Goal: Task Accomplishment & Management: Use online tool/utility

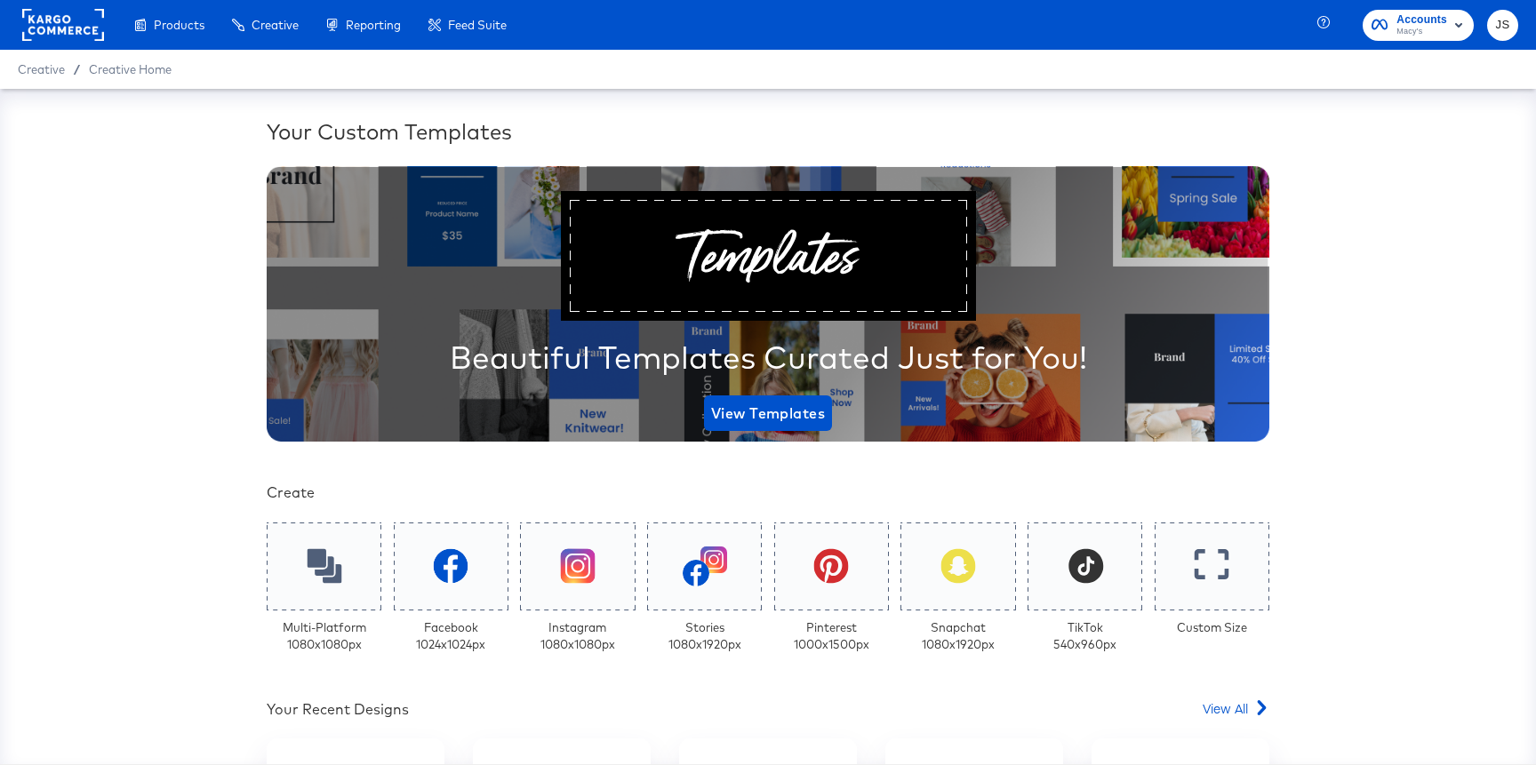
click at [1417, 17] on span "Accounts" at bounding box center [1421, 20] width 51 height 19
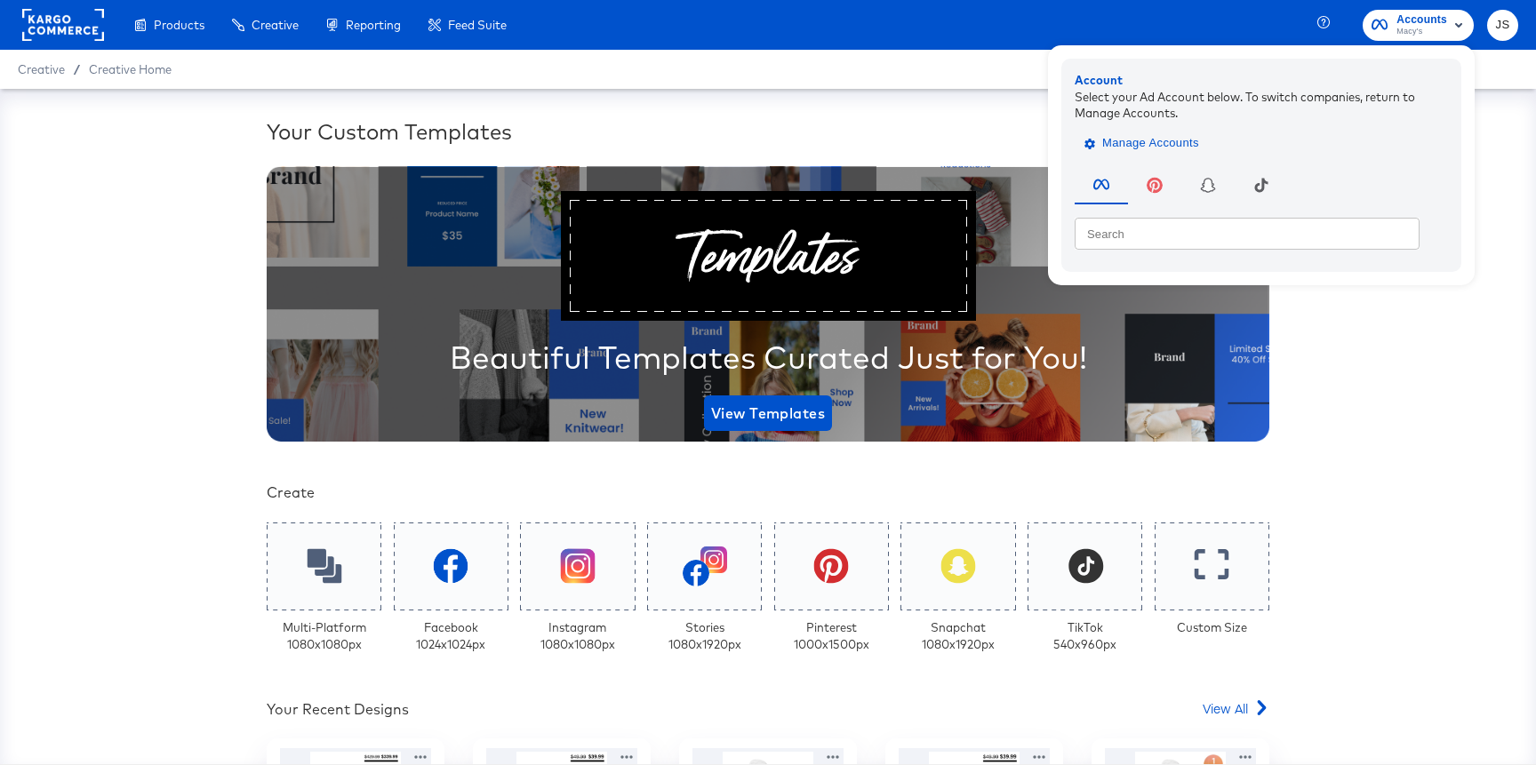
click at [1137, 135] on span "Manage Accounts" at bounding box center [1143, 143] width 111 height 20
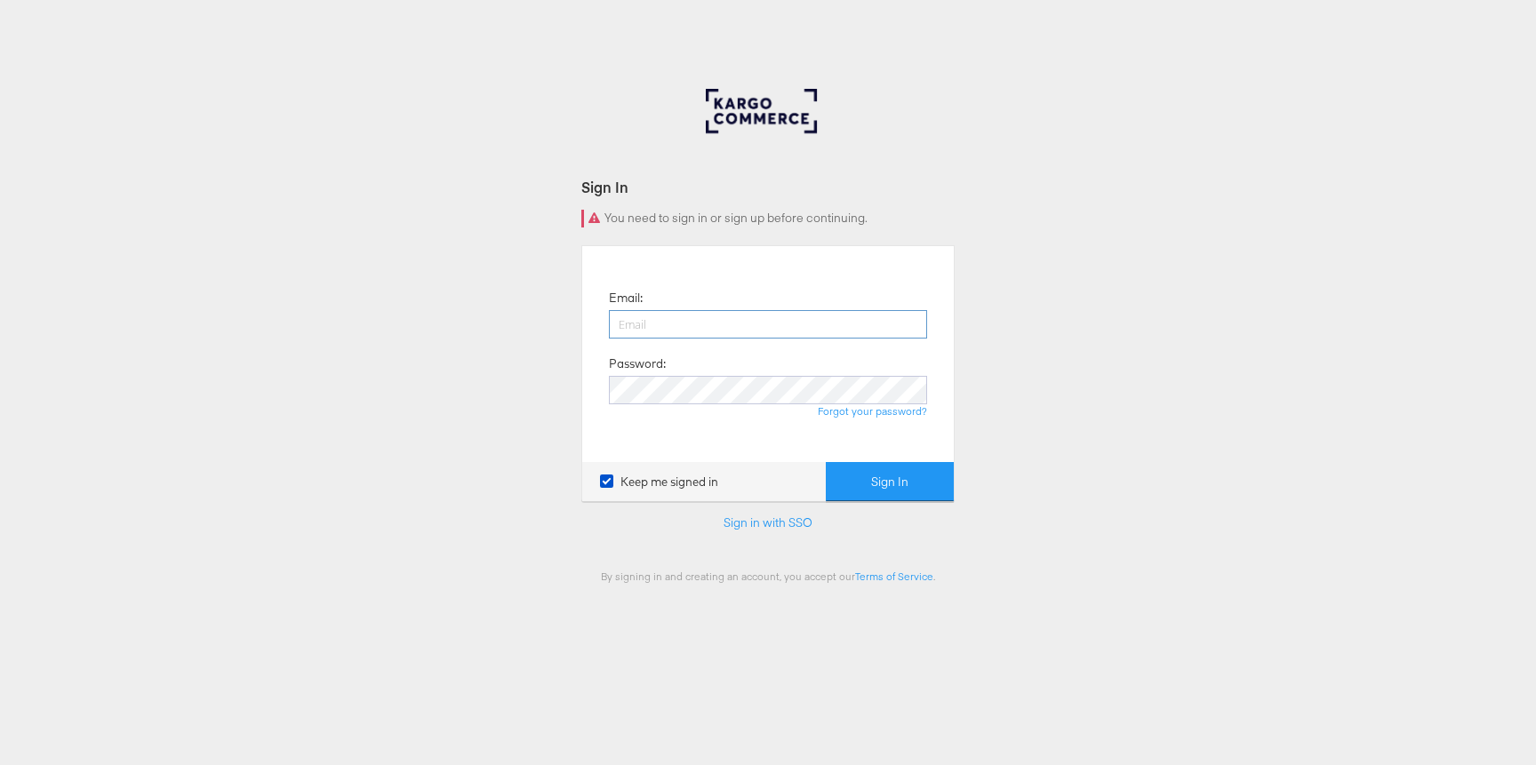
click at [749, 315] on input "email" at bounding box center [768, 324] width 318 height 28
type input "jiana.santos@kargo.com"
click at [826, 462] on button "Sign In" at bounding box center [890, 482] width 128 height 40
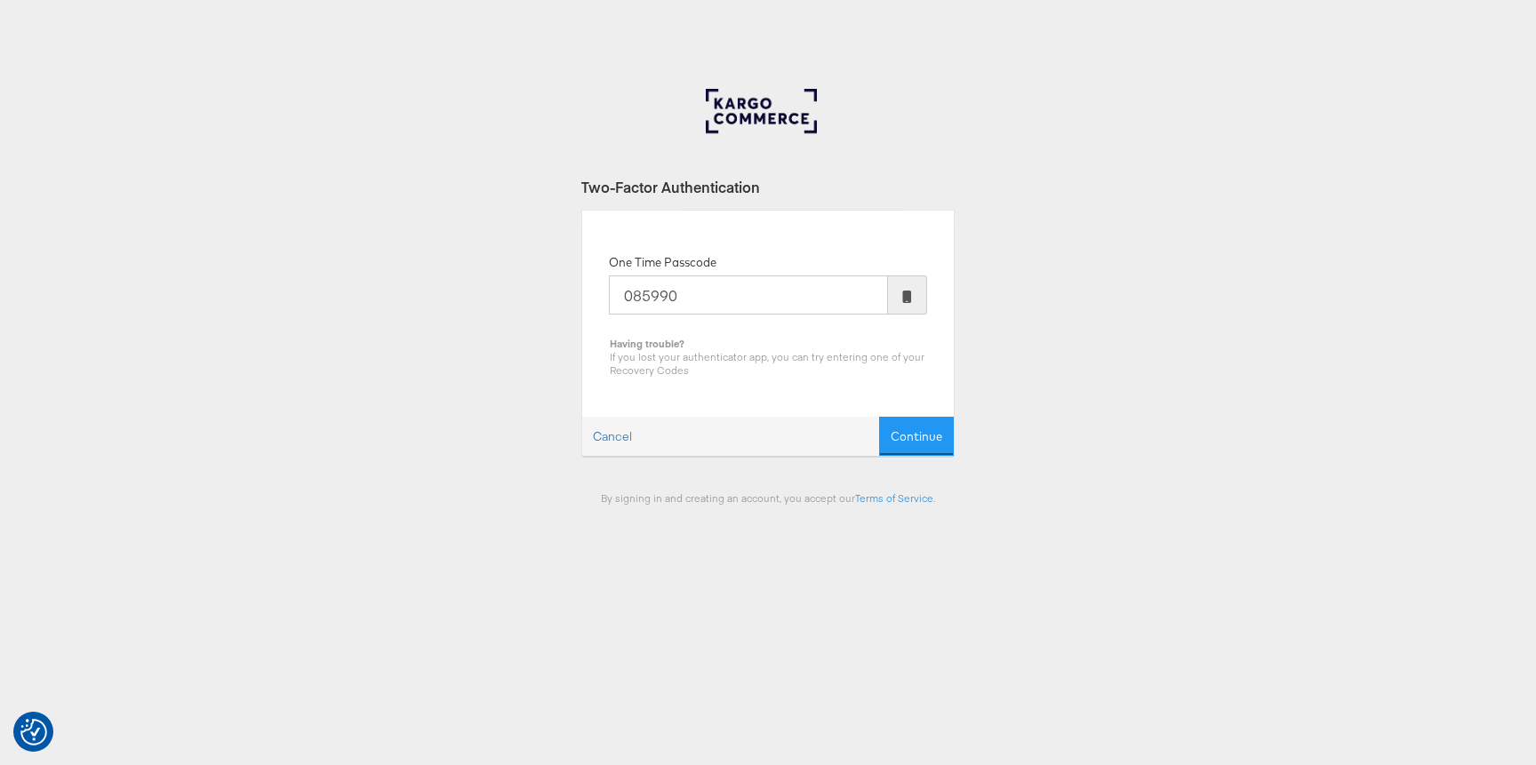
type input "085990"
click at [879, 417] on button "Continue" at bounding box center [916, 437] width 75 height 40
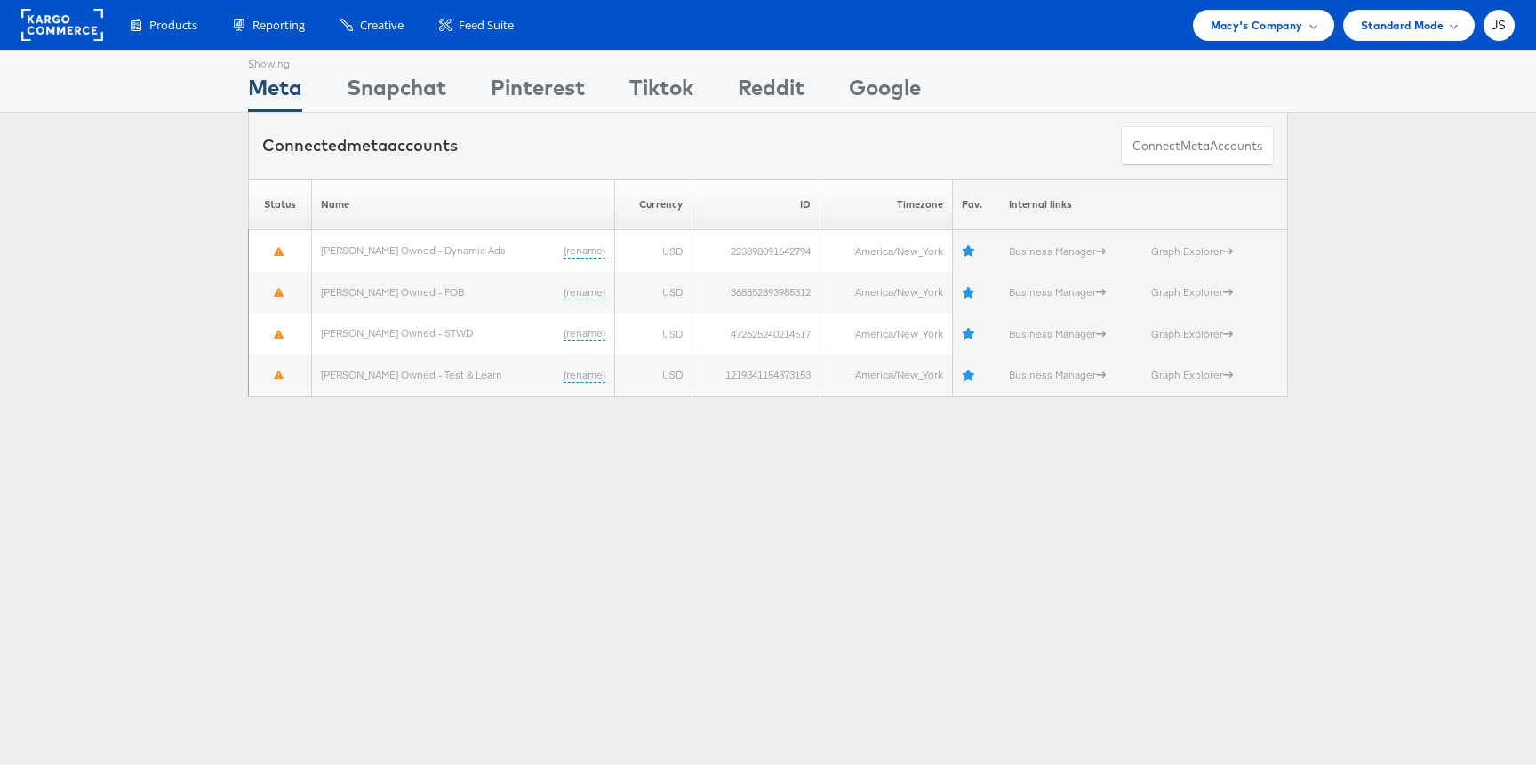
click at [1236, 48] on div "Products Product Catalogs Enhance Your Product Catalog, Map Them to Publishers,…" at bounding box center [768, 25] width 1536 height 50
click at [1235, 31] on span "Macy's Company" at bounding box center [1256, 25] width 92 height 19
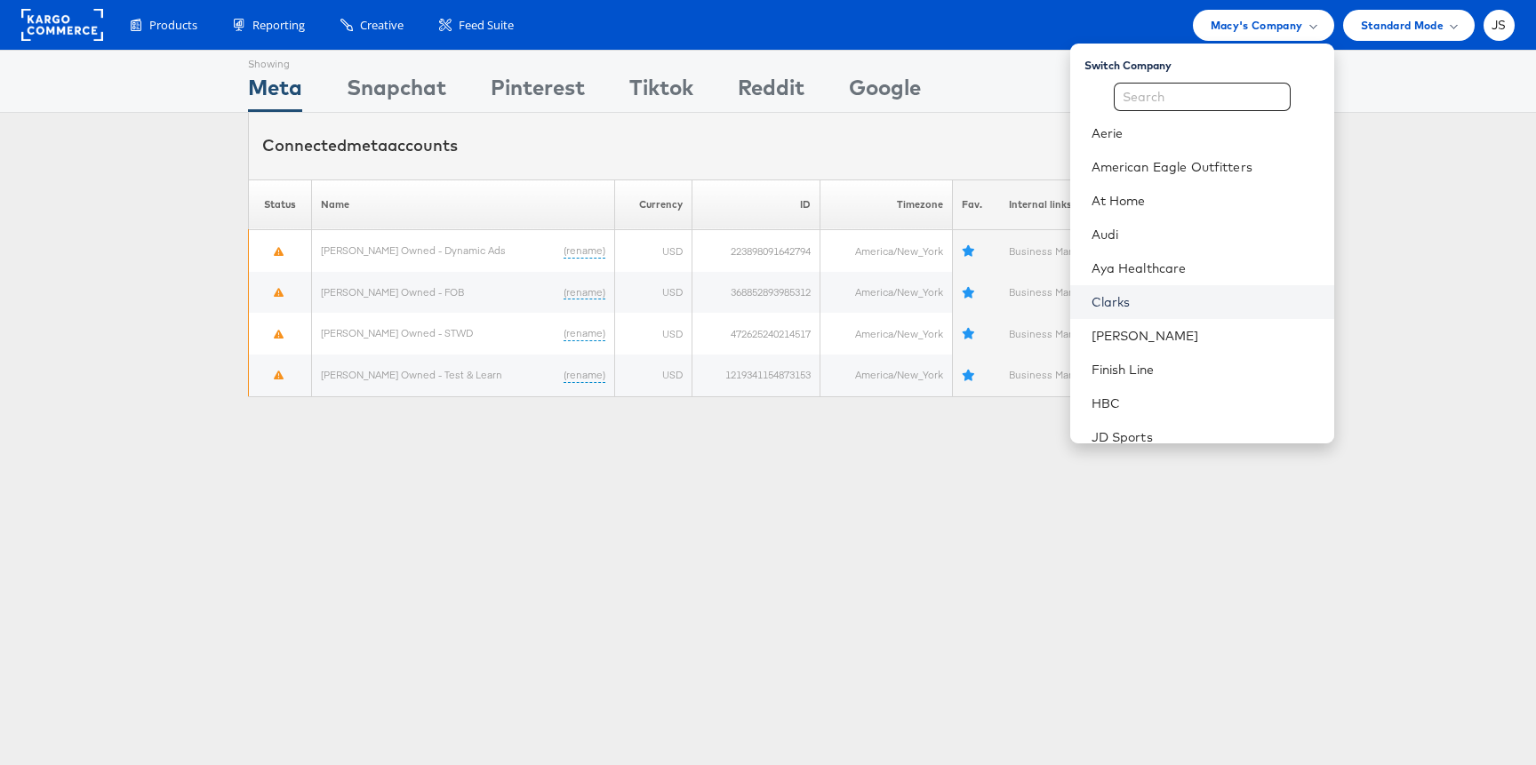
click at [1162, 298] on link "Clarks" at bounding box center [1205, 302] width 228 height 18
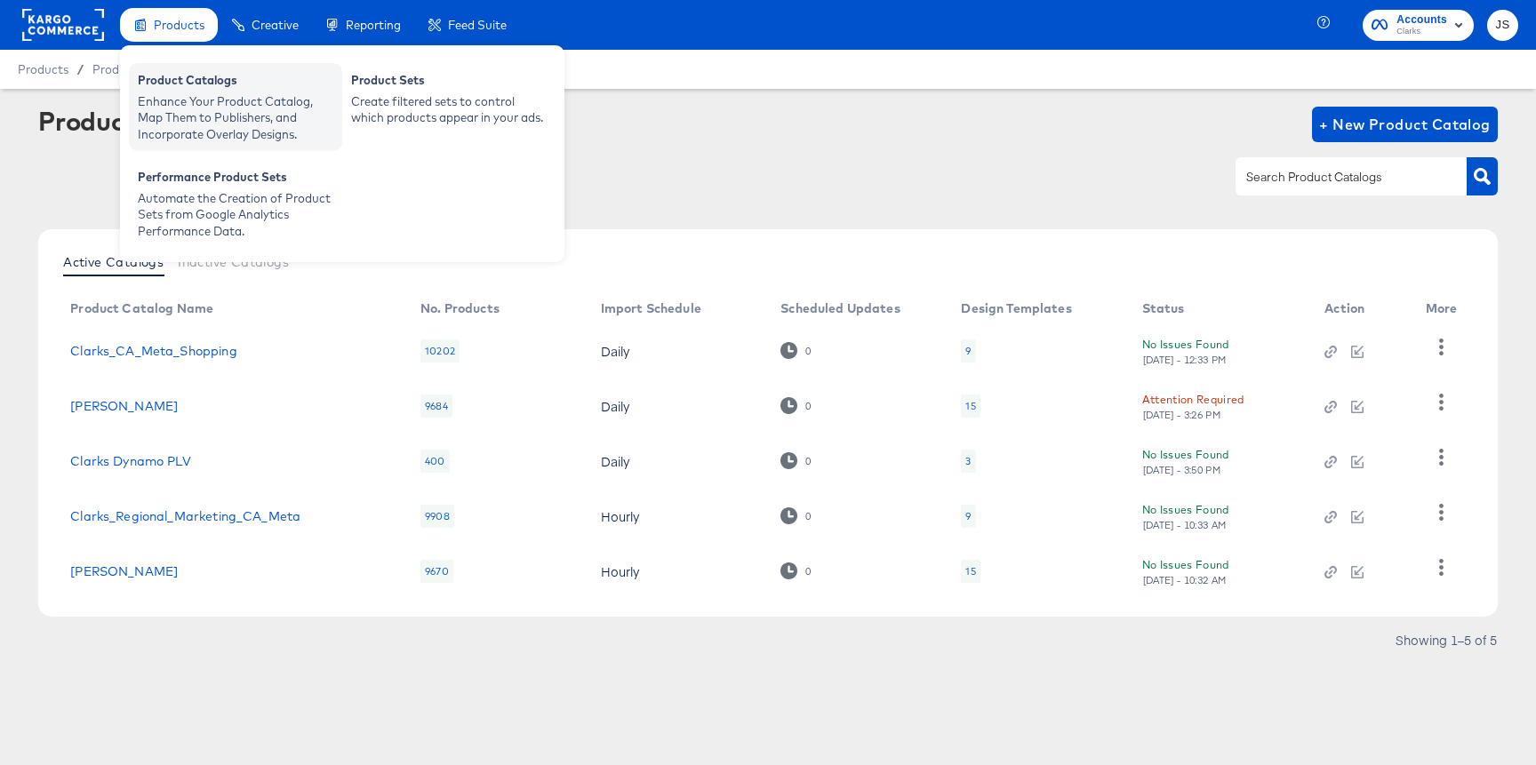
click at [199, 98] on div "Enhance Your Product Catalog, Map Them to Publishers, and Incorporate Overlay D…" at bounding box center [236, 118] width 196 height 50
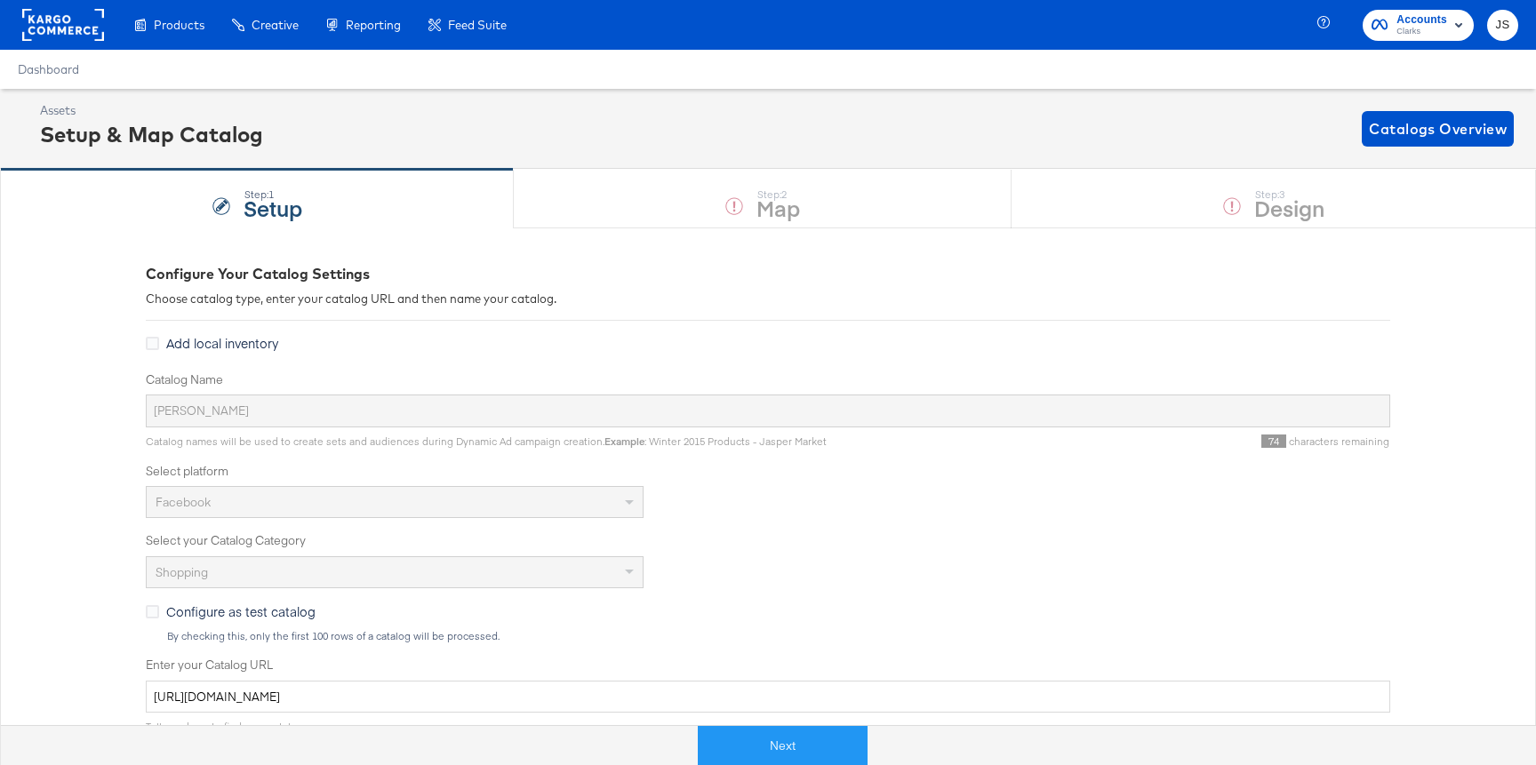
click at [1192, 227] on div "Step: 1 Setup Step: 2 Map Step: 3 Design" at bounding box center [768, 198] width 1536 height 59
click at [786, 750] on button "Next" at bounding box center [783, 746] width 170 height 40
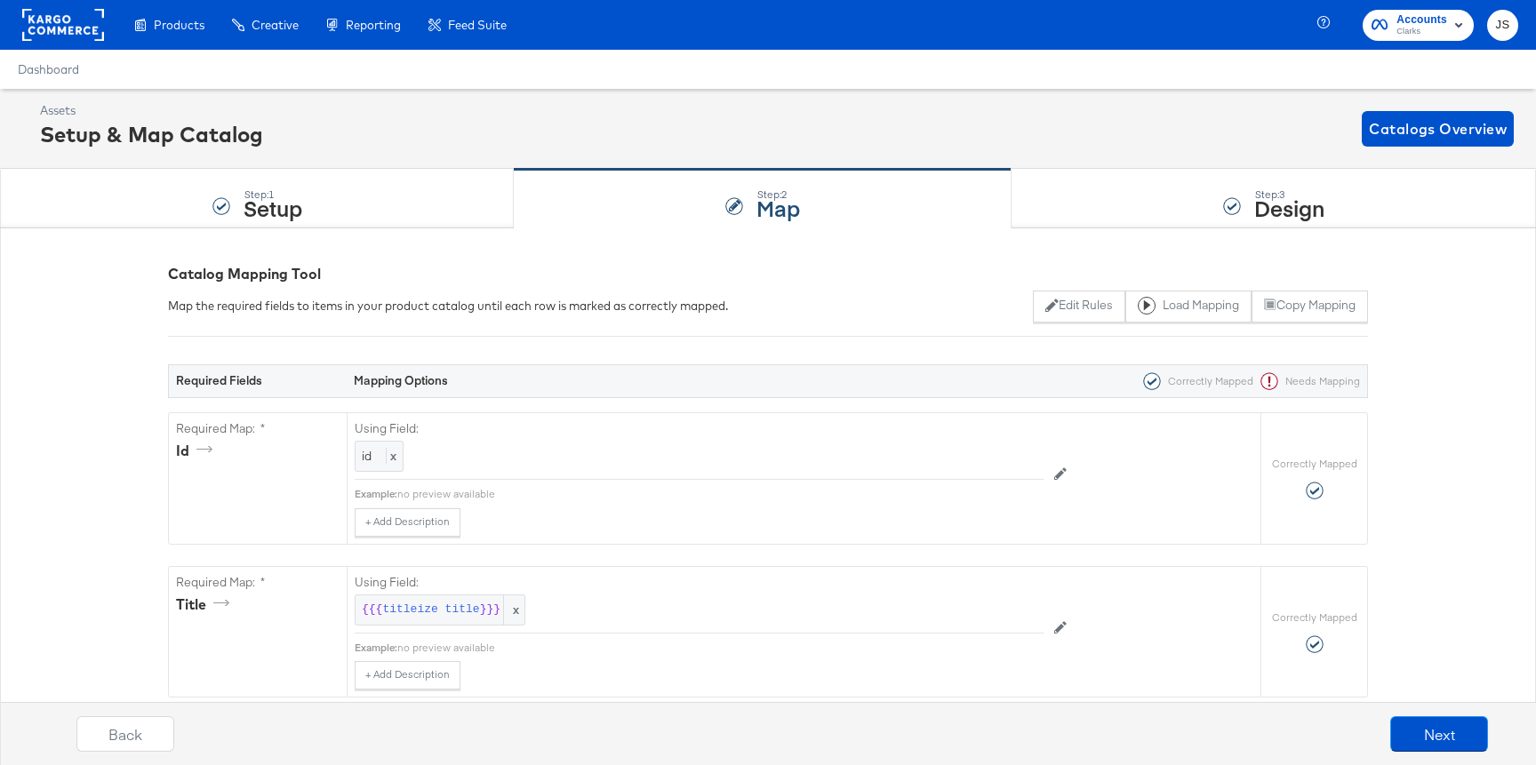
click at [1112, 213] on div "Step: 3 Design" at bounding box center [1273, 199] width 524 height 59
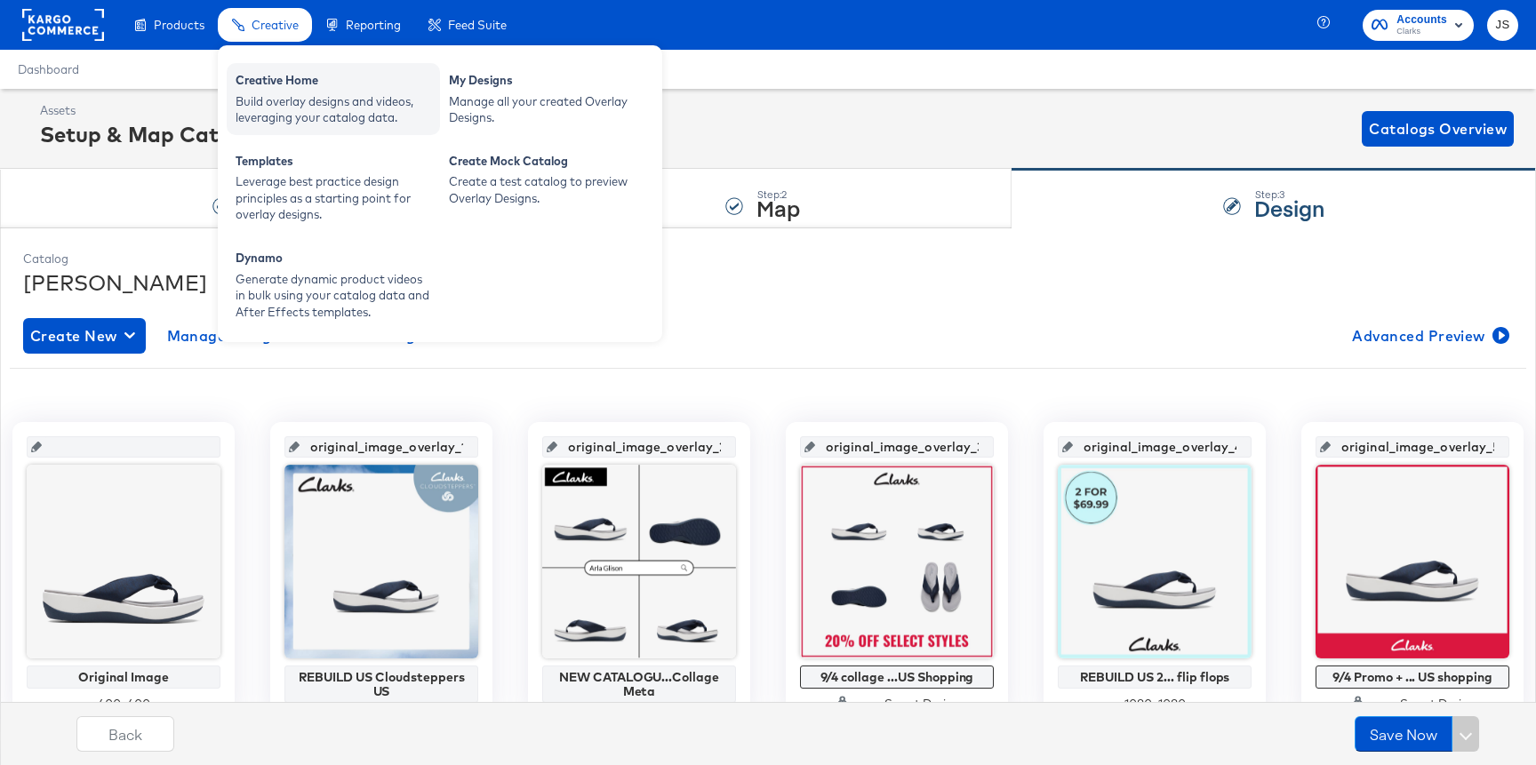
click at [276, 99] on div "Build overlay designs and videos, leveraging your catalog data." at bounding box center [334, 109] width 196 height 33
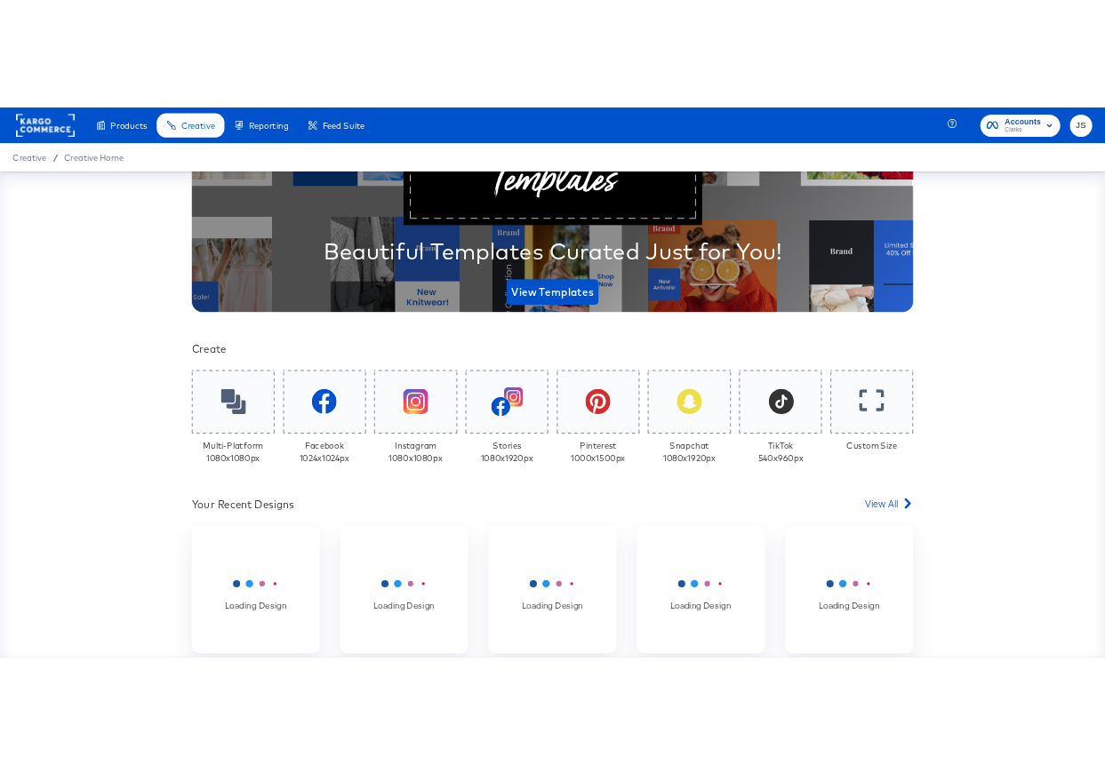
scroll to position [228, 0]
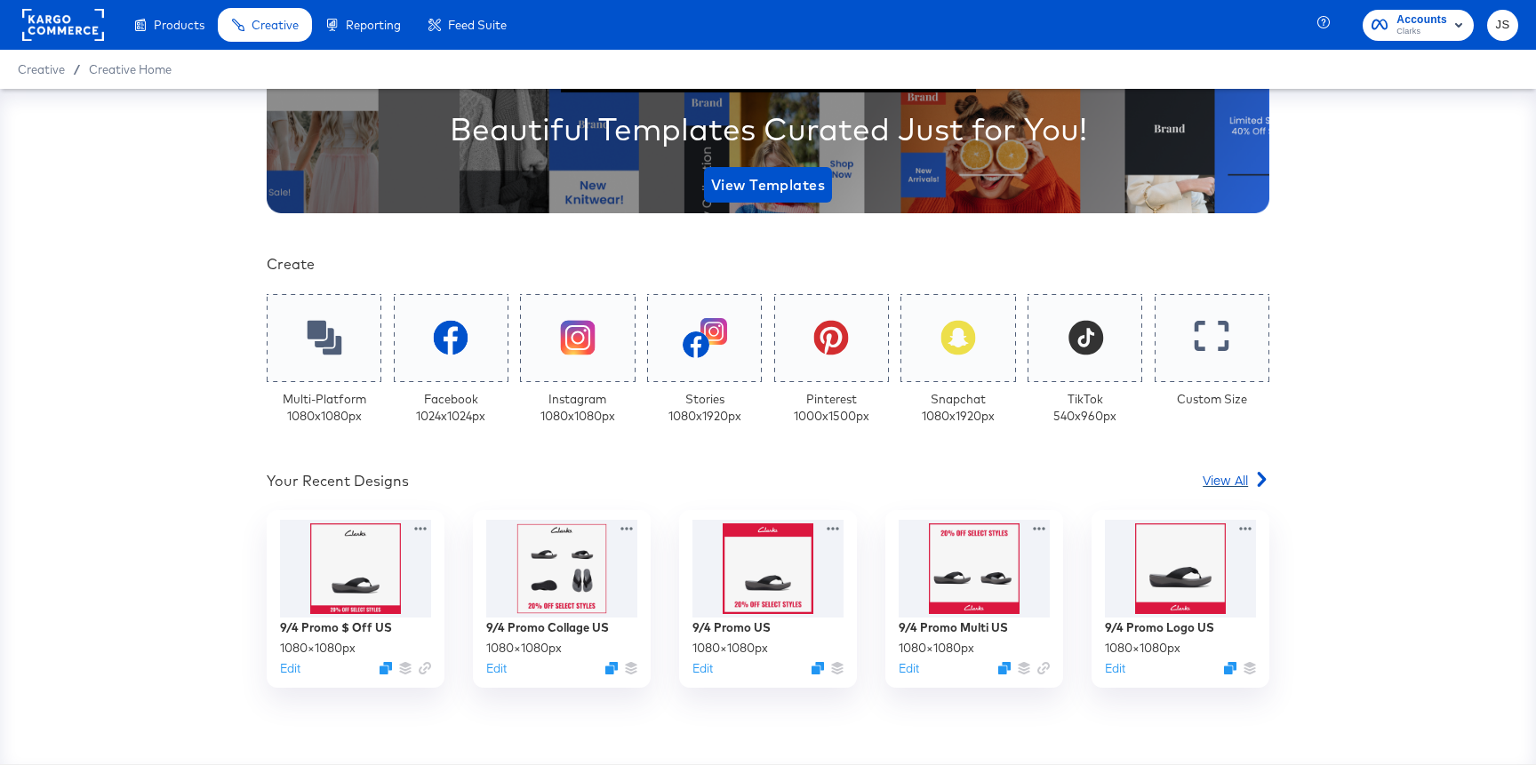
click at [1234, 483] on span "View All" at bounding box center [1224, 480] width 45 height 18
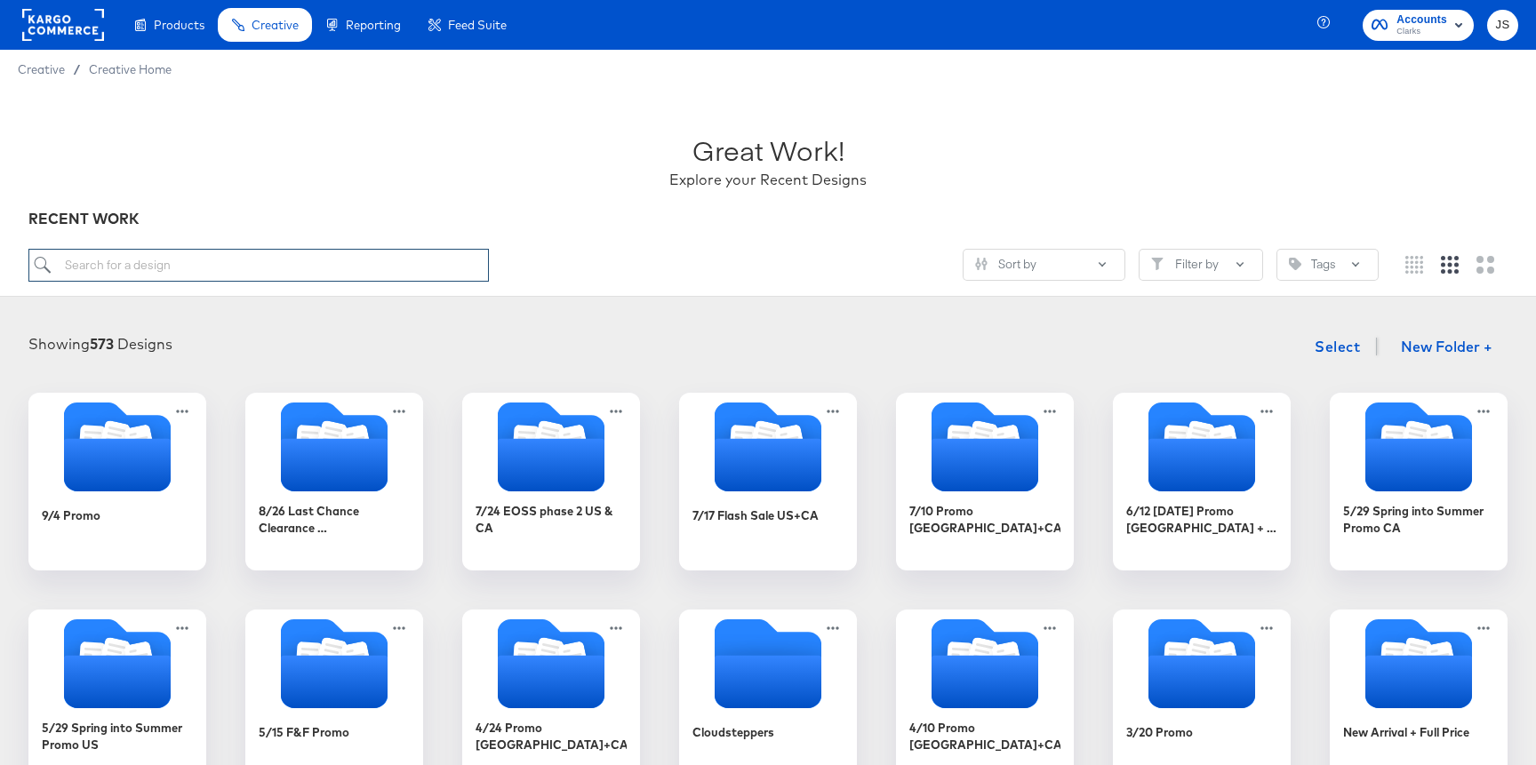
click at [363, 267] on input "search" at bounding box center [258, 265] width 460 height 33
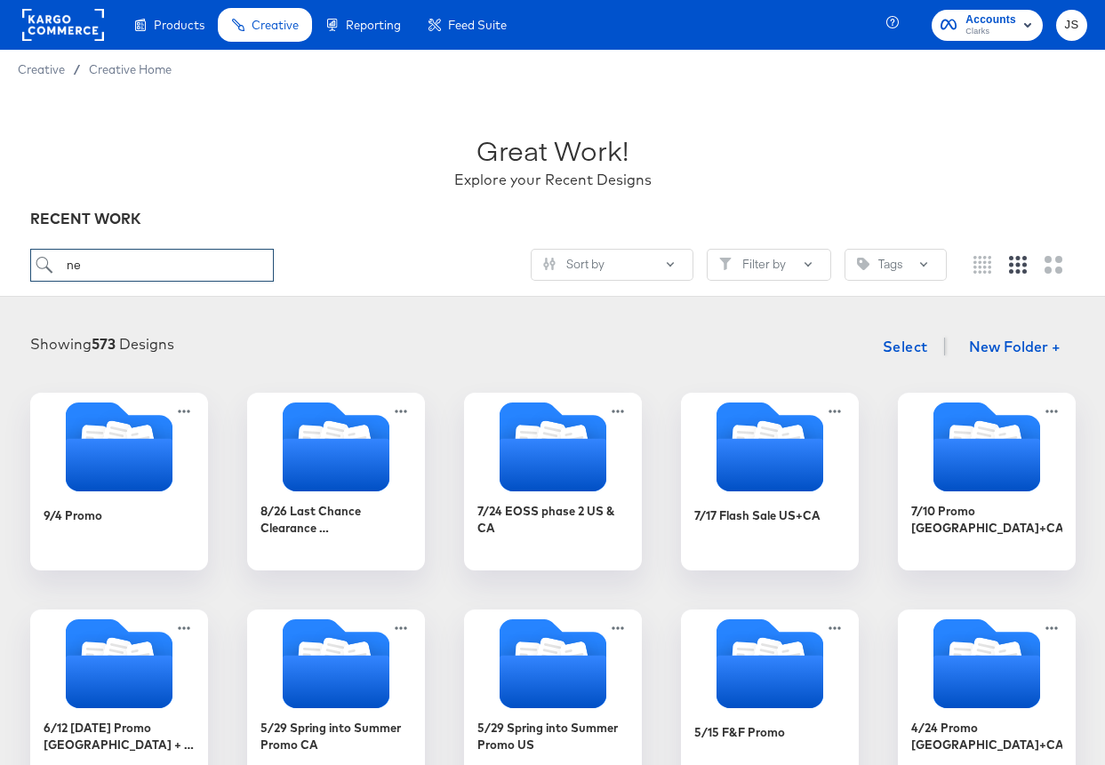
type input "n"
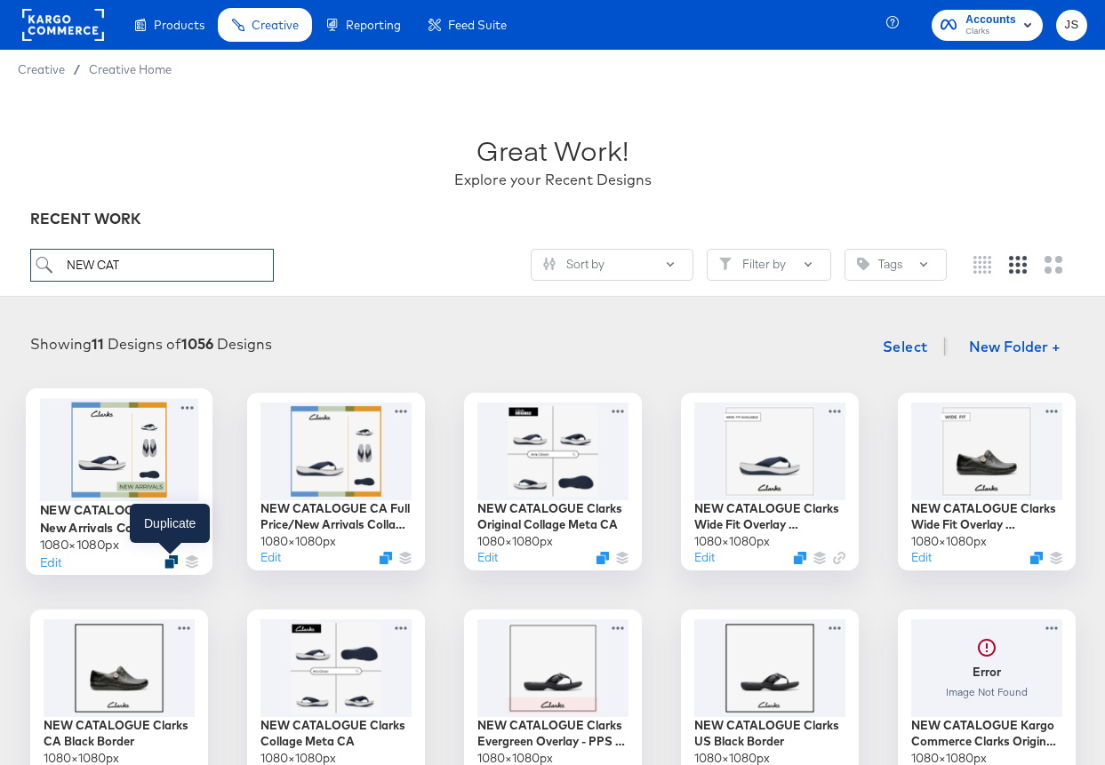
type input "NEW CAT"
click at [173, 563] on icon "Duplicate" at bounding box center [170, 561] width 13 height 13
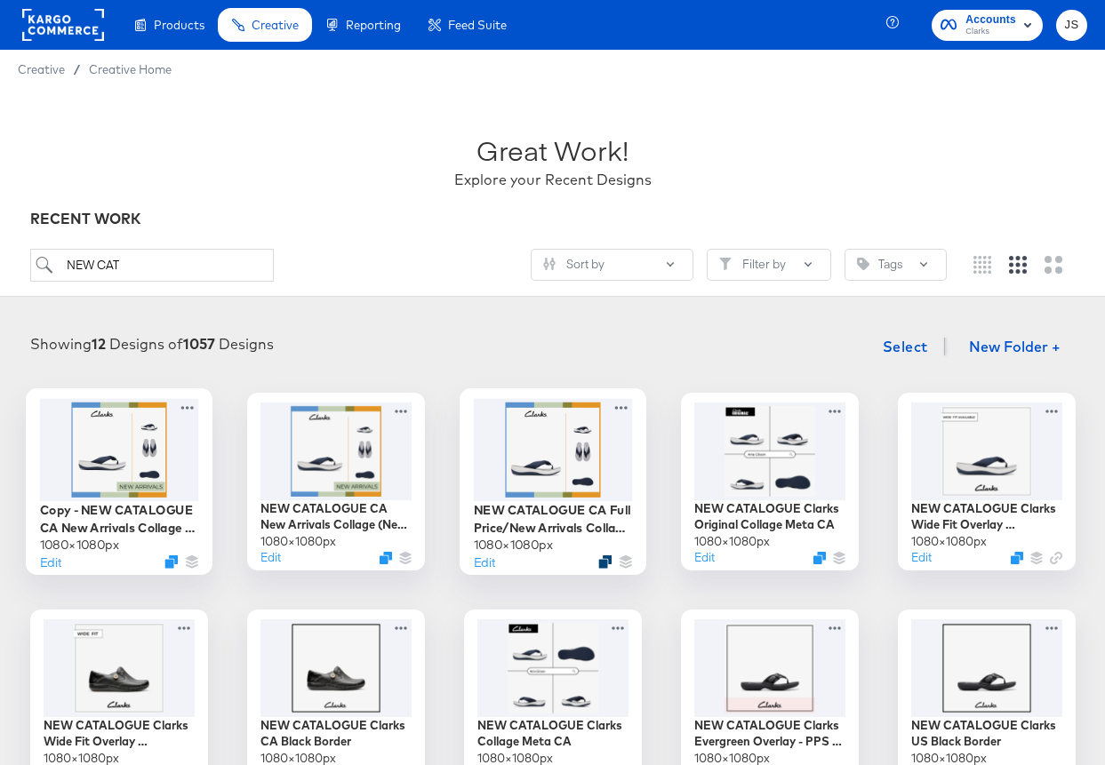
click at [605, 555] on icon "Duplicate" at bounding box center [604, 561] width 13 height 13
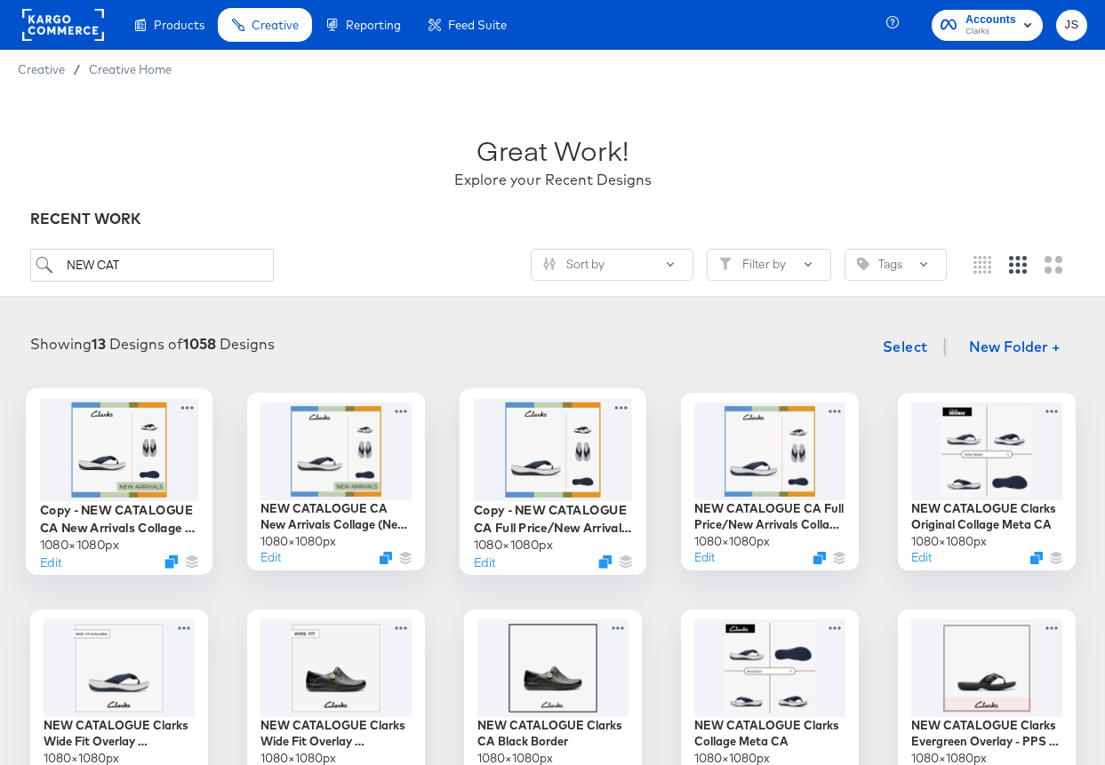
click at [562, 423] on div at bounding box center [552, 449] width 159 height 102
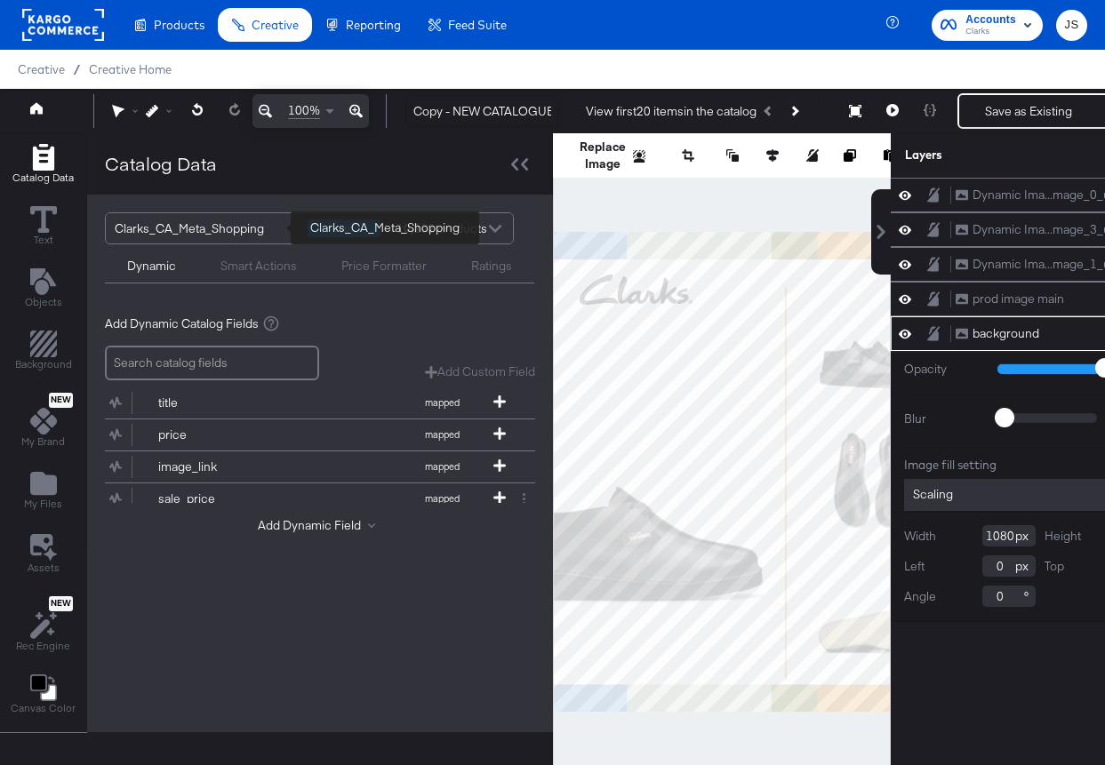
click at [286, 227] on div "Clarks_CA_Meta_Shopping" at bounding box center [205, 228] width 180 height 30
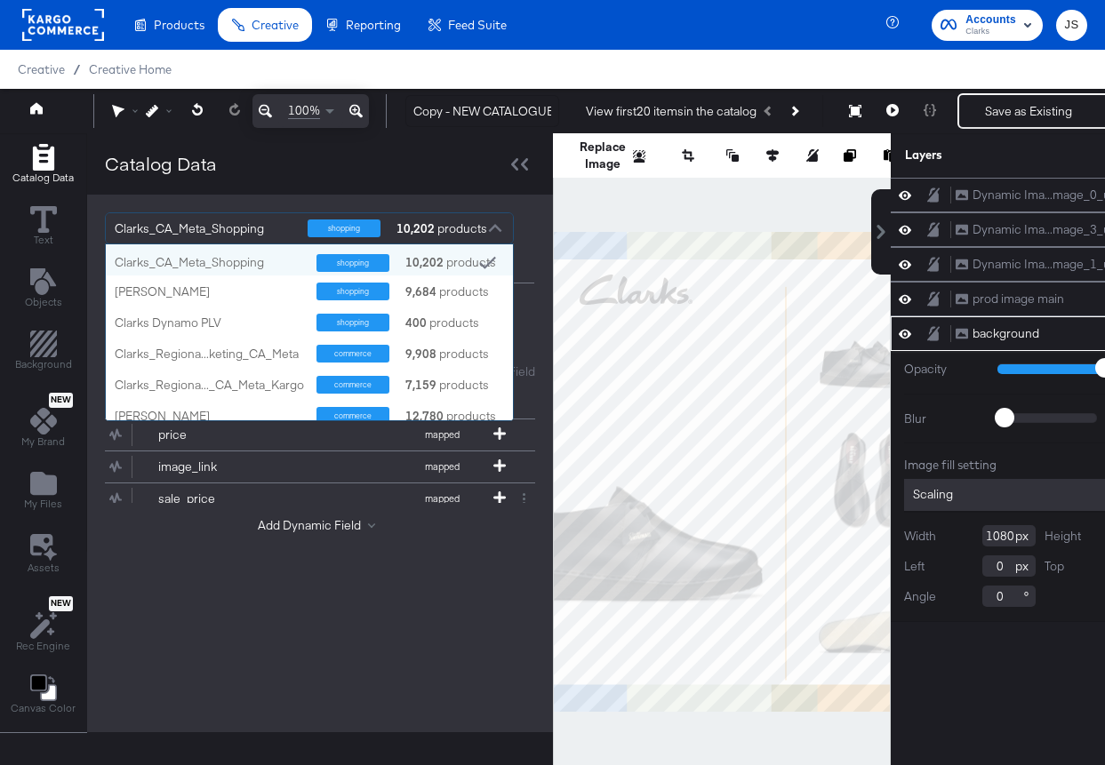
scroll to position [176, 407]
click at [245, 281] on div "Clarks_US_Meta_SA_Shopping shopping 9,684 products" at bounding box center [309, 291] width 407 height 31
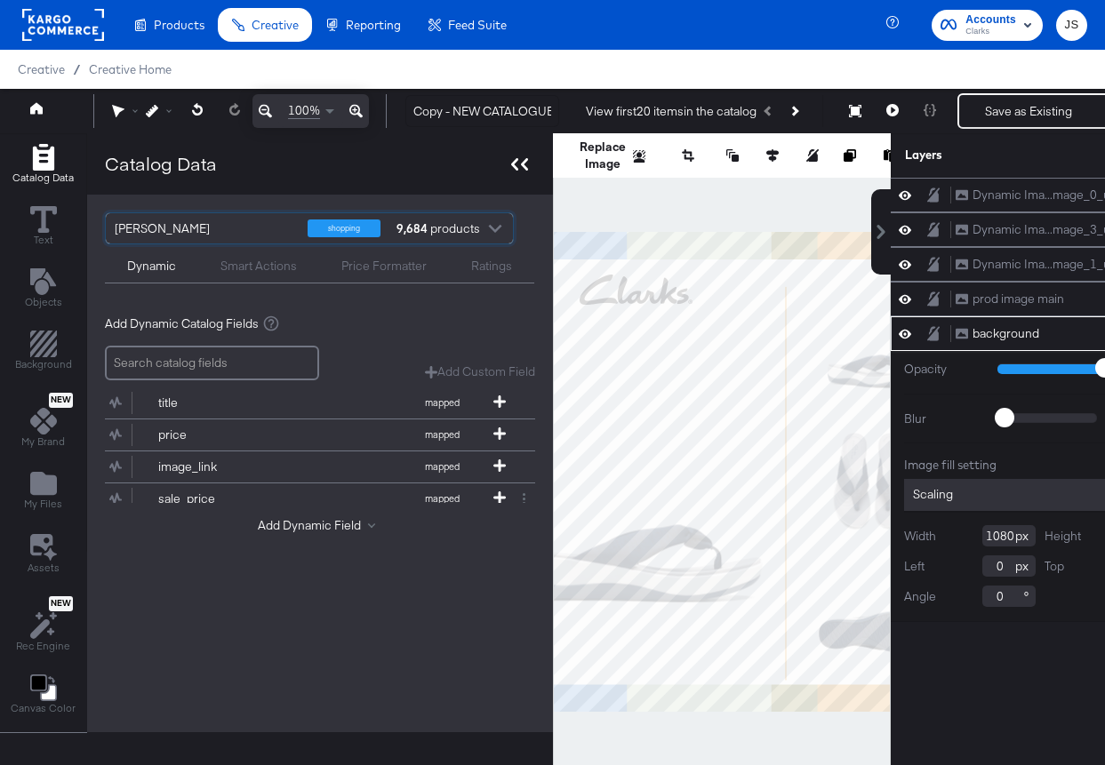
click at [523, 162] on icon at bounding box center [524, 164] width 7 height 12
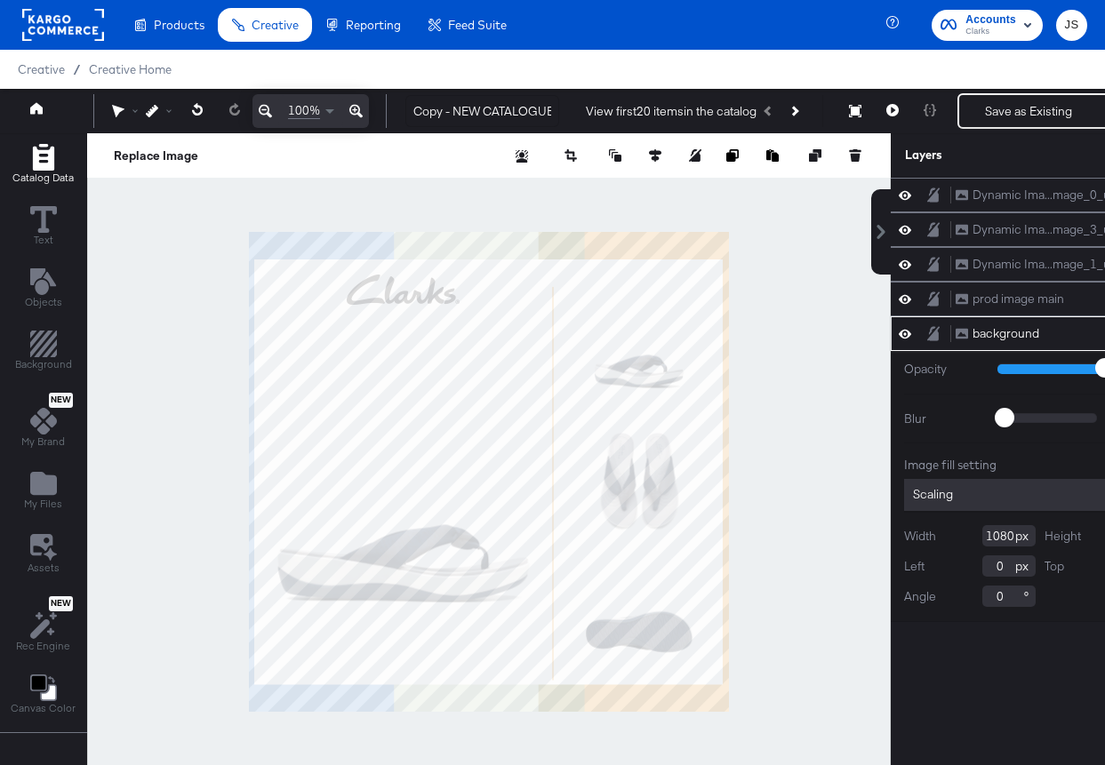
click at [52, 164] on icon "Add Rectangle" at bounding box center [42, 157] width 21 height 27
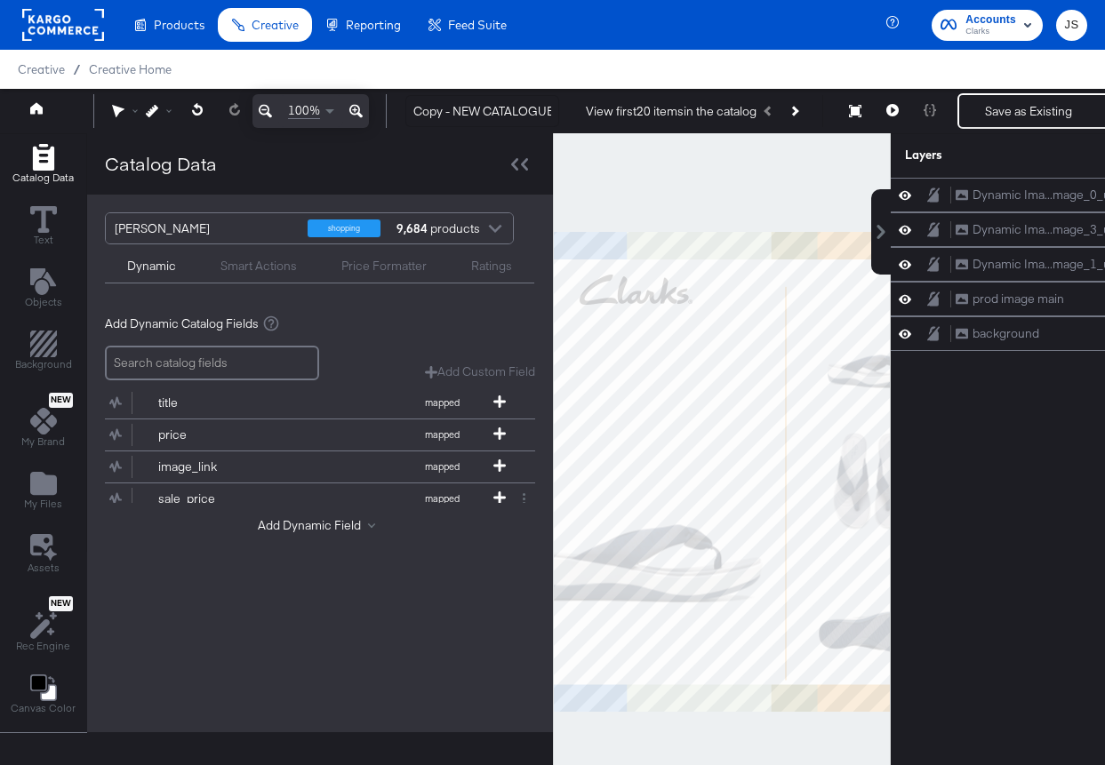
click at [650, 195] on div at bounding box center [722, 471] width 338 height 677
drag, startPoint x: 453, startPoint y: 105, endPoint x: 403, endPoint y: 104, distance: 49.8
click at [403, 104] on div "Copy - NEW CATALOGUE CA Full Price/New Arrivals Collage SS25 View first 20 item…" at bounding box center [780, 111] width 779 height 36
click at [526, 114] on input "NEW CATALOGUE CA Full Price/New Arrivals Collage SS25" at bounding box center [482, 111] width 154 height 33
click at [532, 112] on input "NEW CATALOGUE CA Full Price/New Arrivals Collage SS25" at bounding box center [482, 111] width 154 height 33
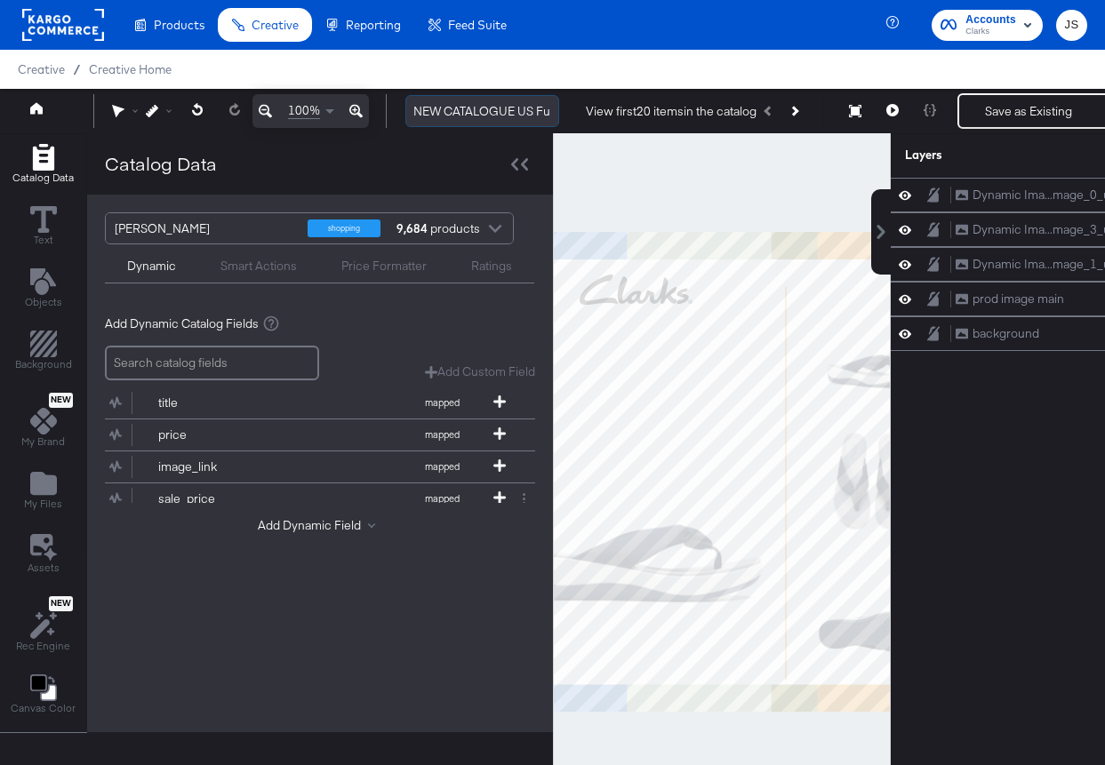
click at [534, 114] on input "NEW CATALOGUE US Full Price/New Arrivals Collage SS25" at bounding box center [482, 111] width 154 height 33
type input "NEW CATALOGUE US Full Price/New Arrivals Collage SS25"
click at [526, 164] on div at bounding box center [519, 164] width 31 height 26
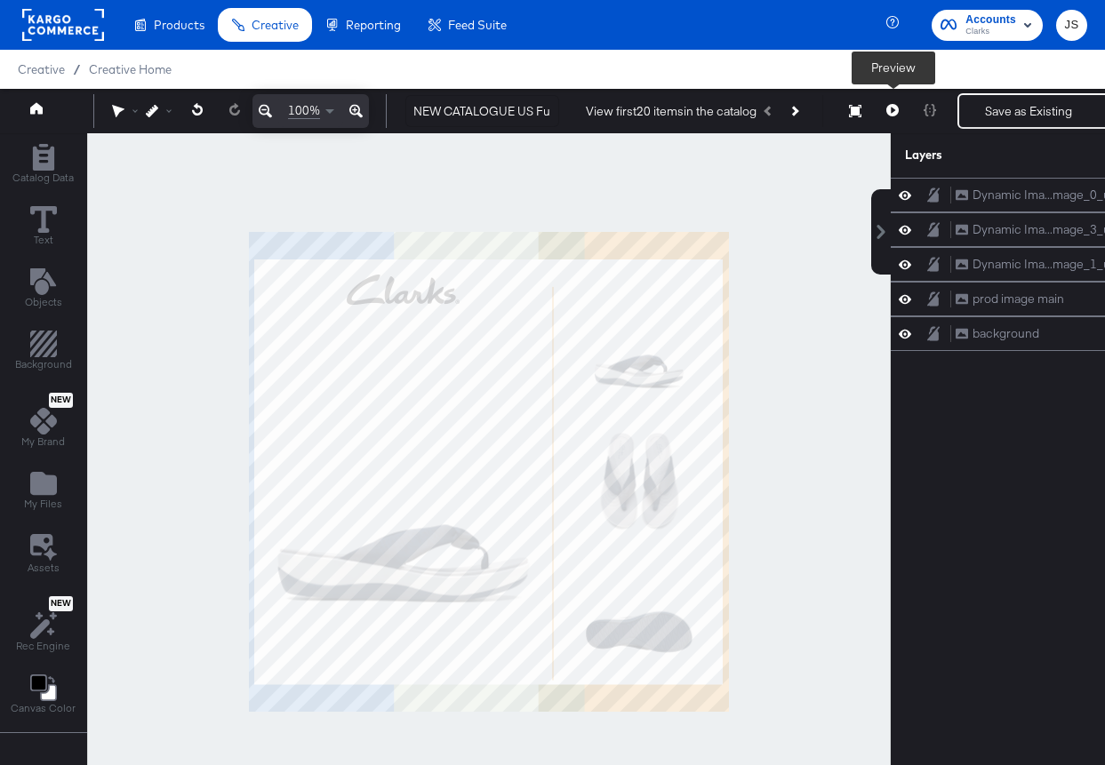
click at [896, 109] on icon at bounding box center [892, 110] width 12 height 12
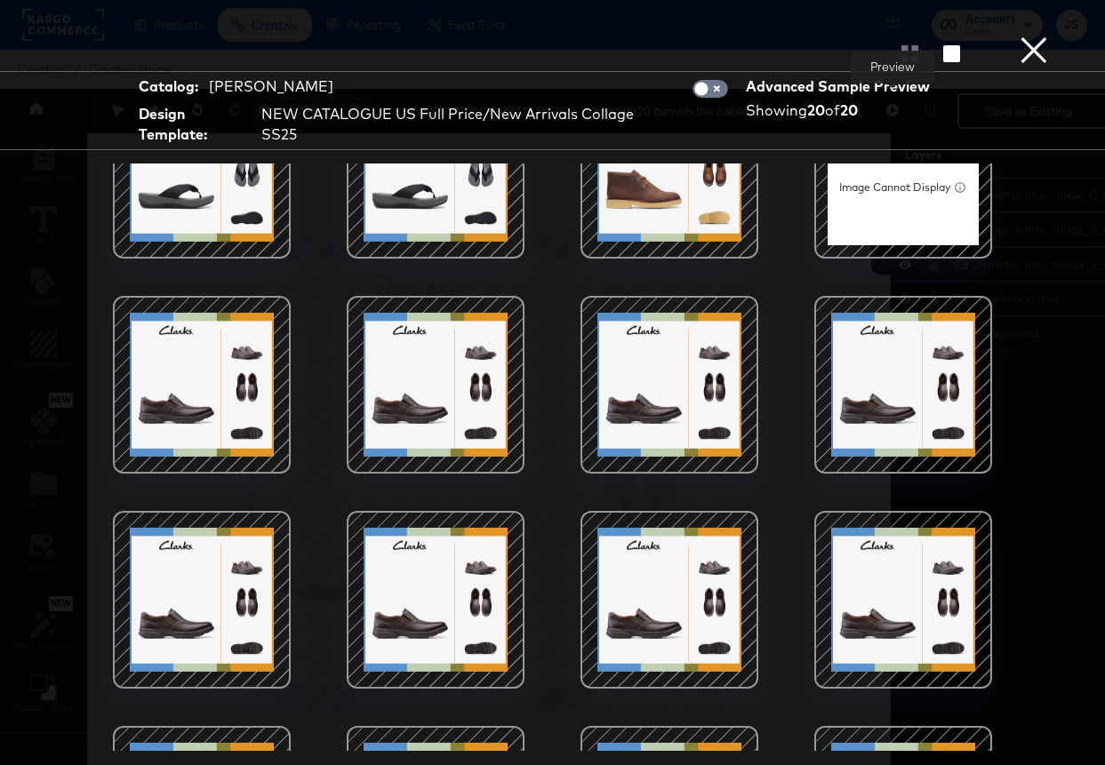
scroll to position [406, 0]
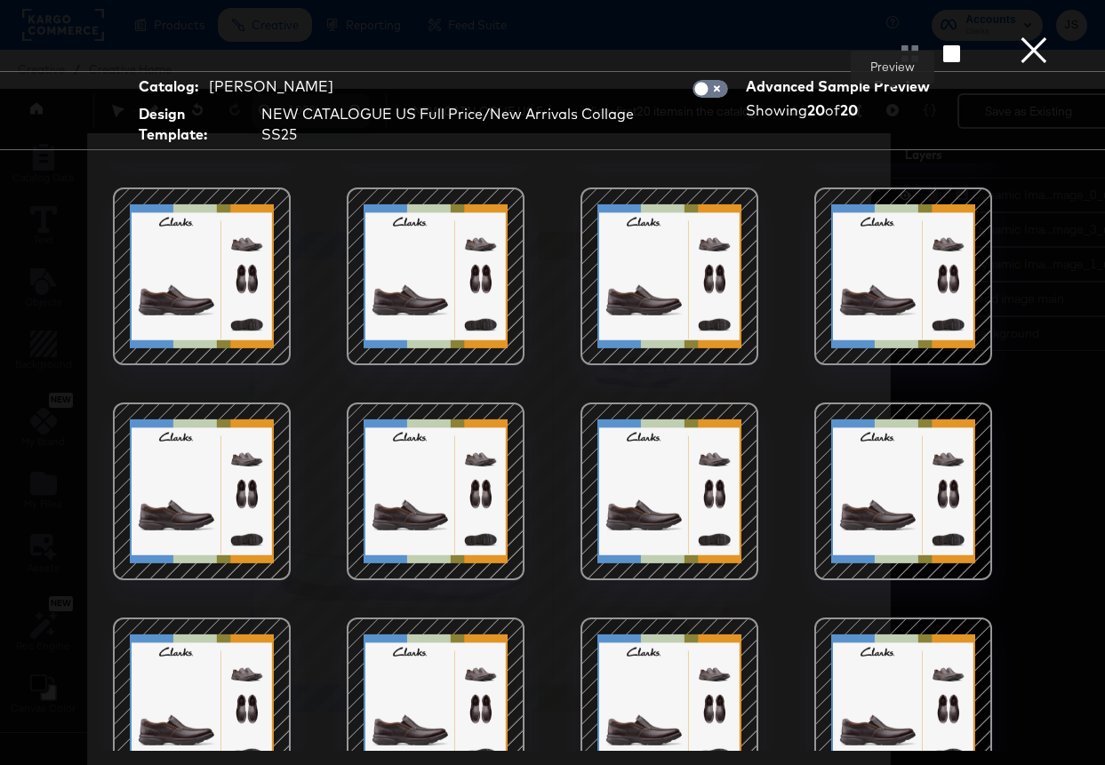
click at [1041, 36] on button "×" at bounding box center [1034, 18] width 36 height 36
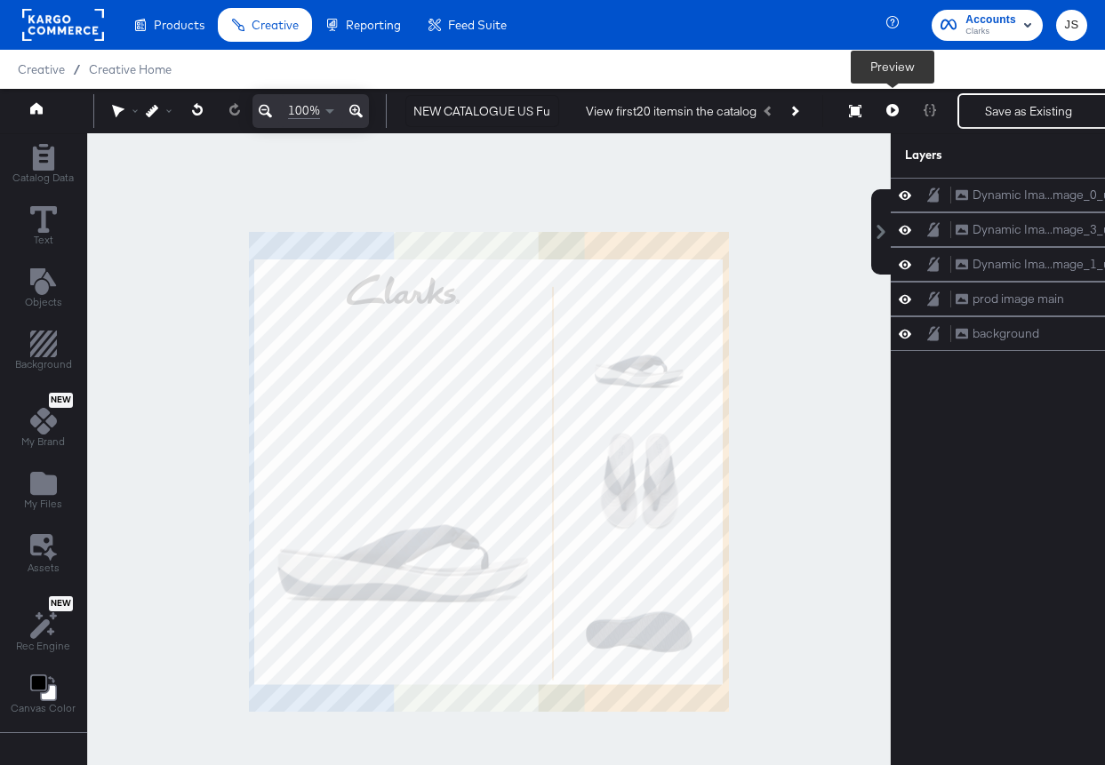
click at [902, 108] on button at bounding box center [892, 111] width 37 height 36
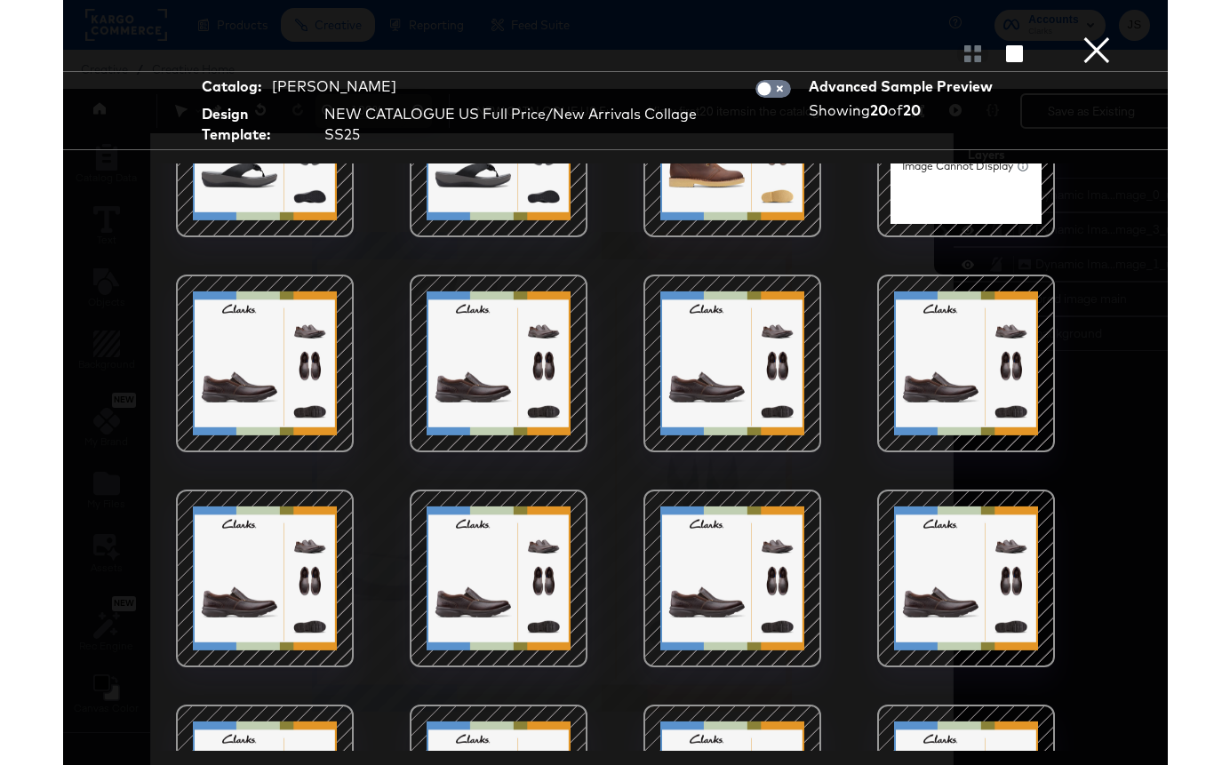
scroll to position [451, 0]
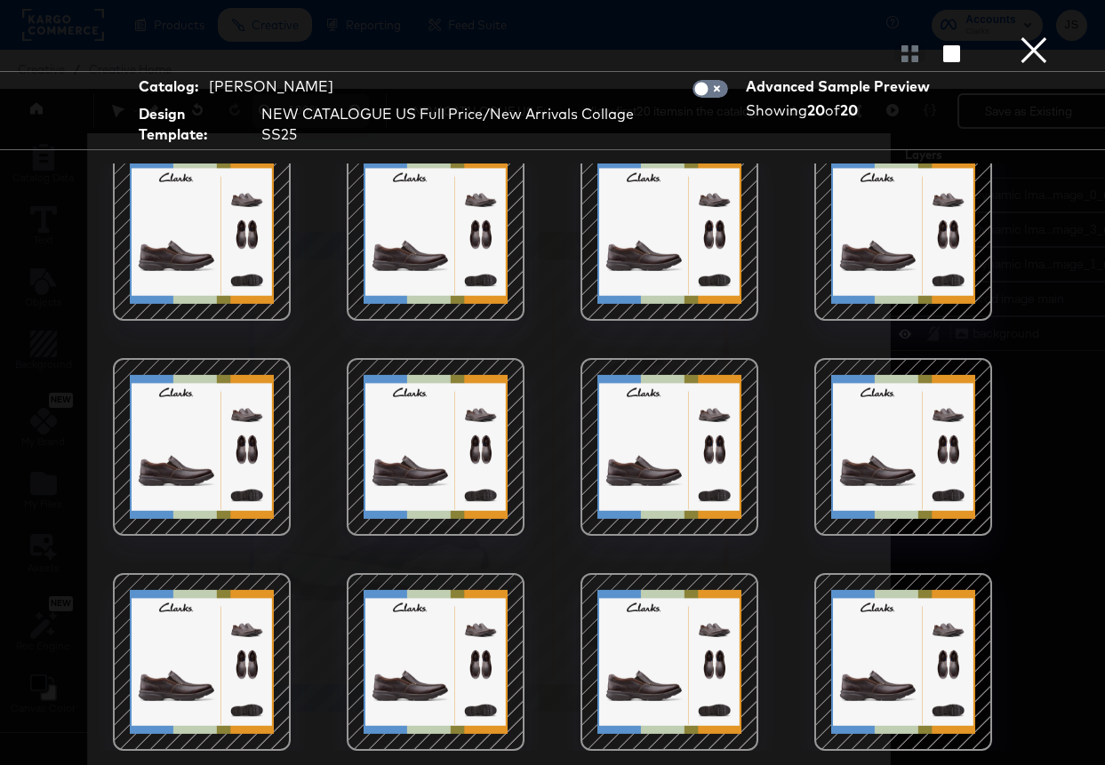
click at [1023, 36] on button "×" at bounding box center [1034, 18] width 36 height 36
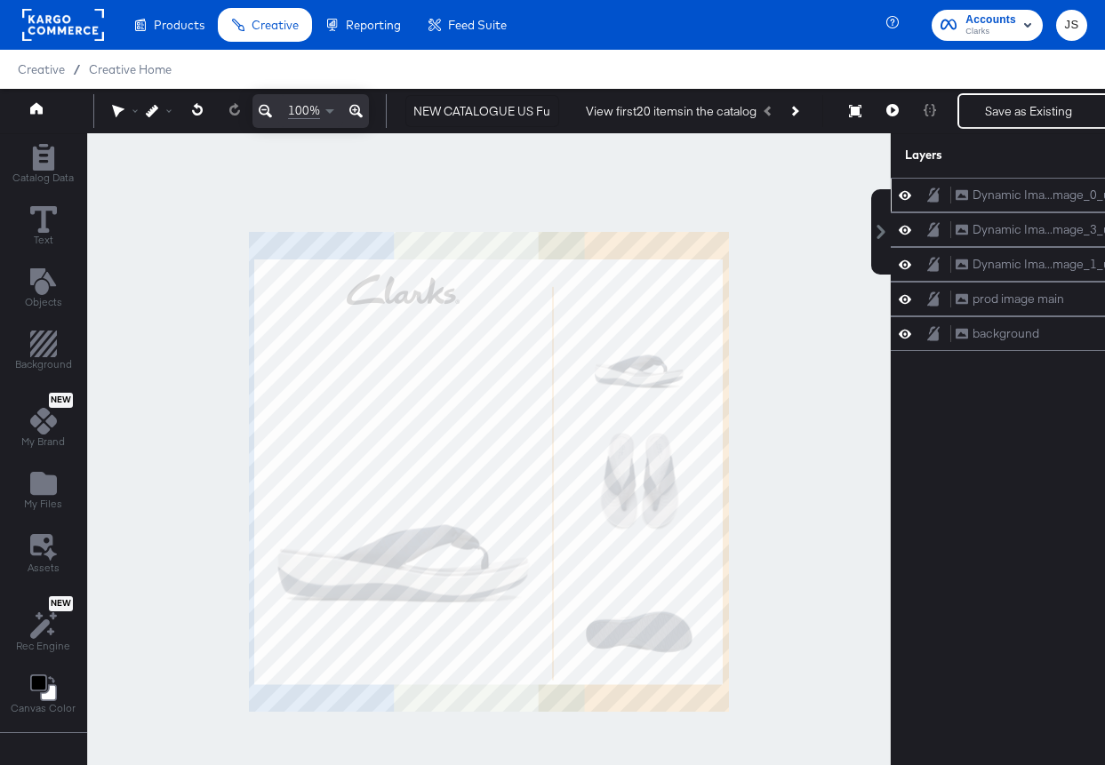
click at [906, 197] on icon at bounding box center [904, 195] width 12 height 15
click at [906, 197] on icon at bounding box center [904, 196] width 12 height 12
click at [906, 227] on icon at bounding box center [904, 230] width 12 height 9
click at [906, 227] on icon at bounding box center [904, 231] width 12 height 12
click at [906, 260] on icon at bounding box center [904, 264] width 12 height 15
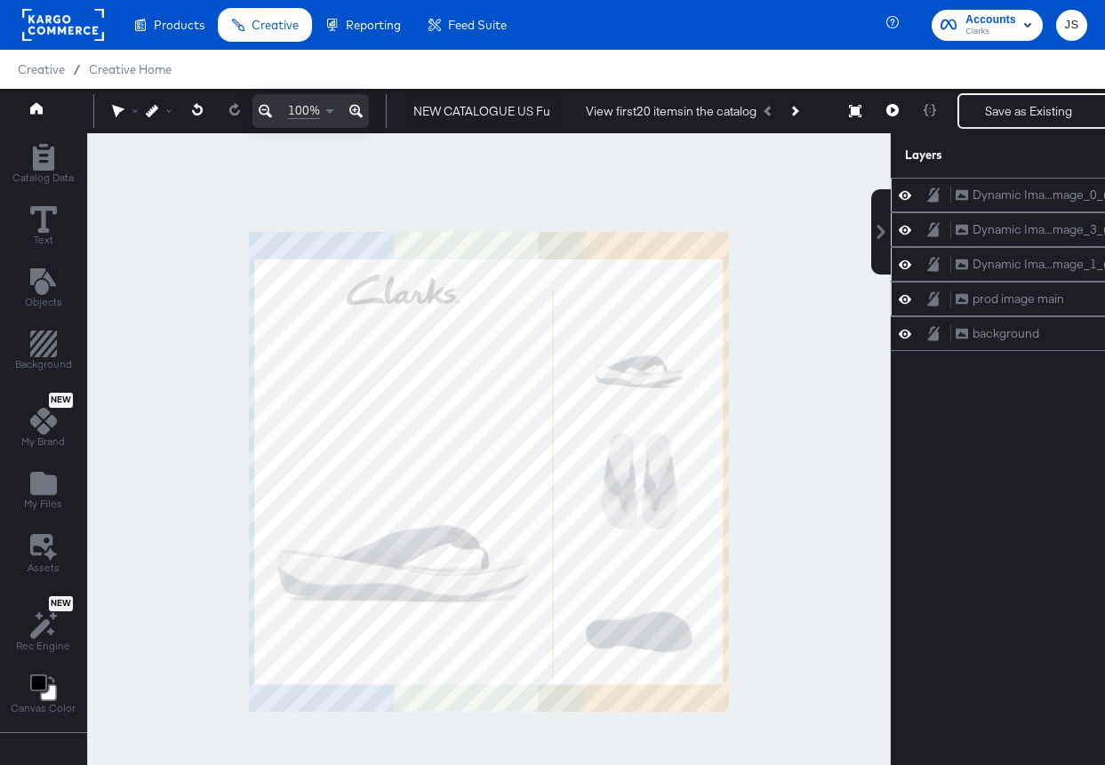
click at [906, 292] on icon at bounding box center [904, 298] width 12 height 15
click at [906, 292] on button at bounding box center [905, 299] width 14 height 14
click at [903, 336] on icon at bounding box center [904, 333] width 12 height 15
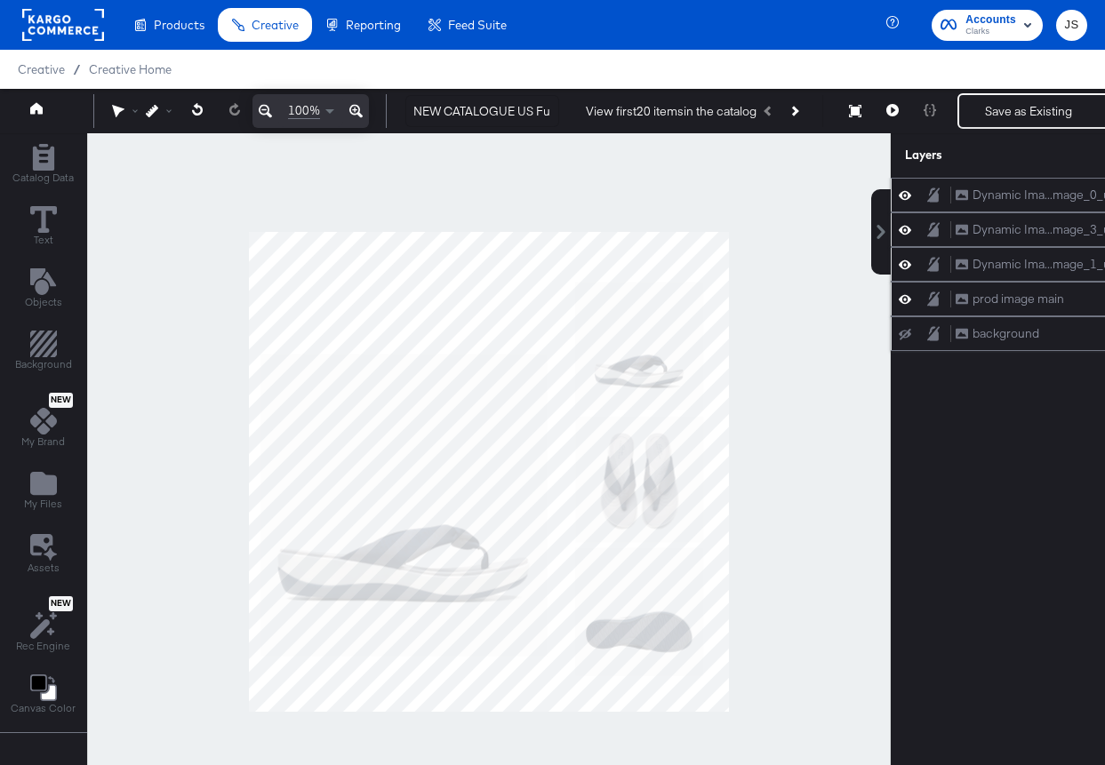
click at [903, 336] on icon at bounding box center [904, 334] width 12 height 12
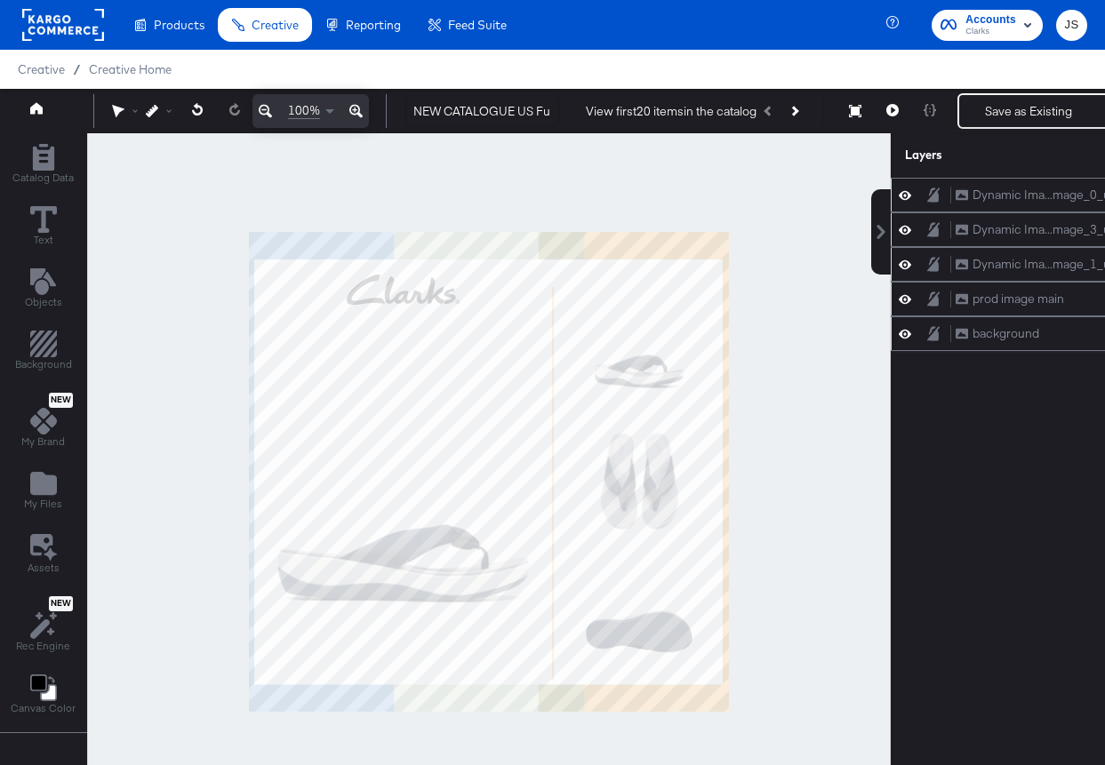
click at [741, 260] on div at bounding box center [488, 471] width 803 height 677
click at [992, 116] on button "Save as Existing" at bounding box center [1028, 111] width 139 height 32
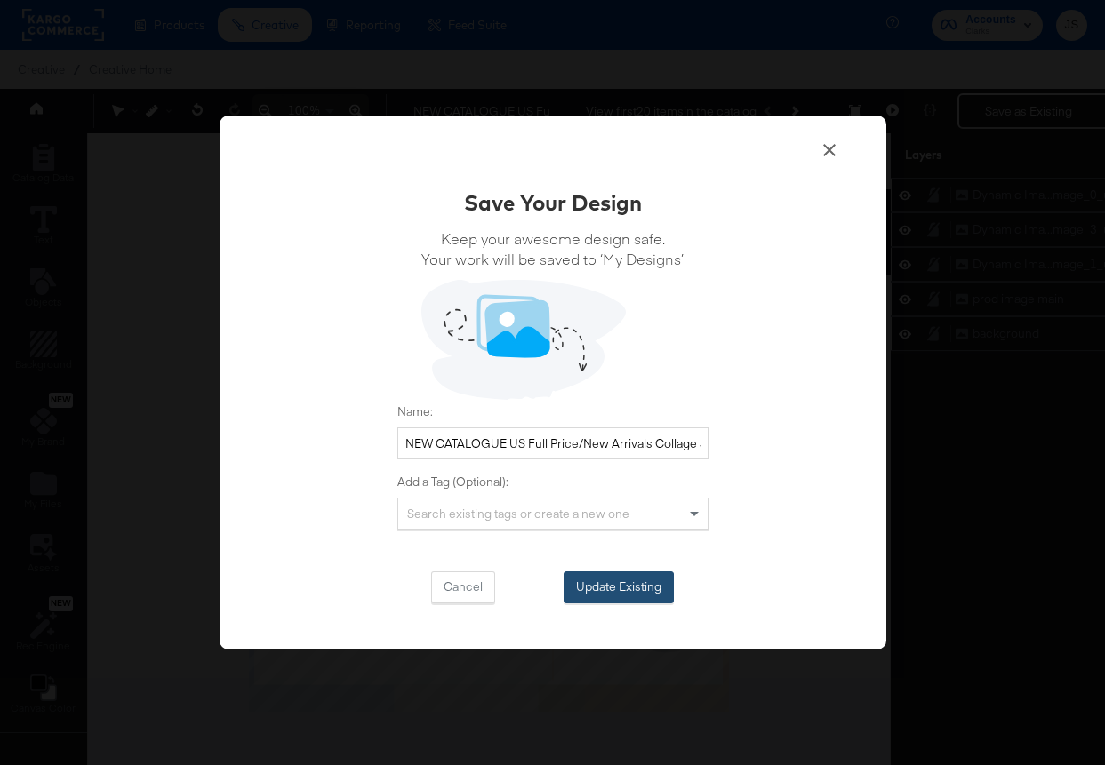
click at [637, 582] on button "Update Existing" at bounding box center [618, 587] width 110 height 32
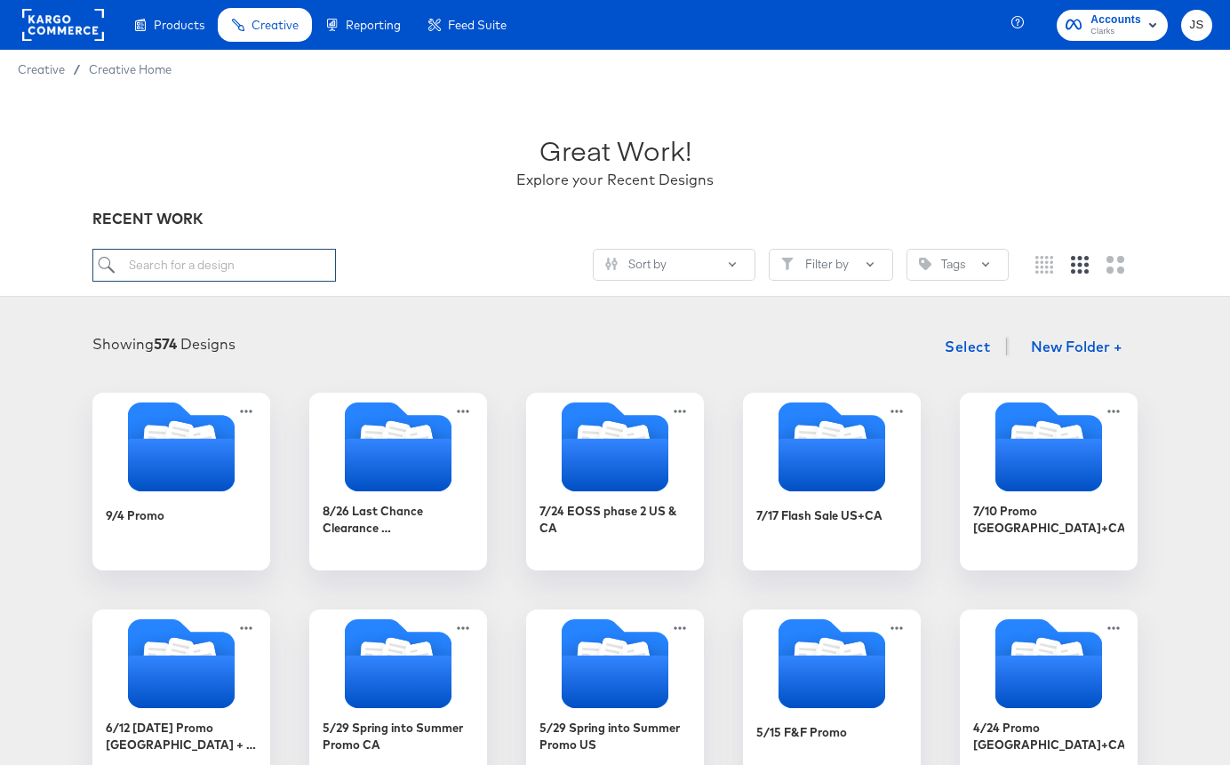
click at [274, 266] on input "search" at bounding box center [214, 265] width 244 height 33
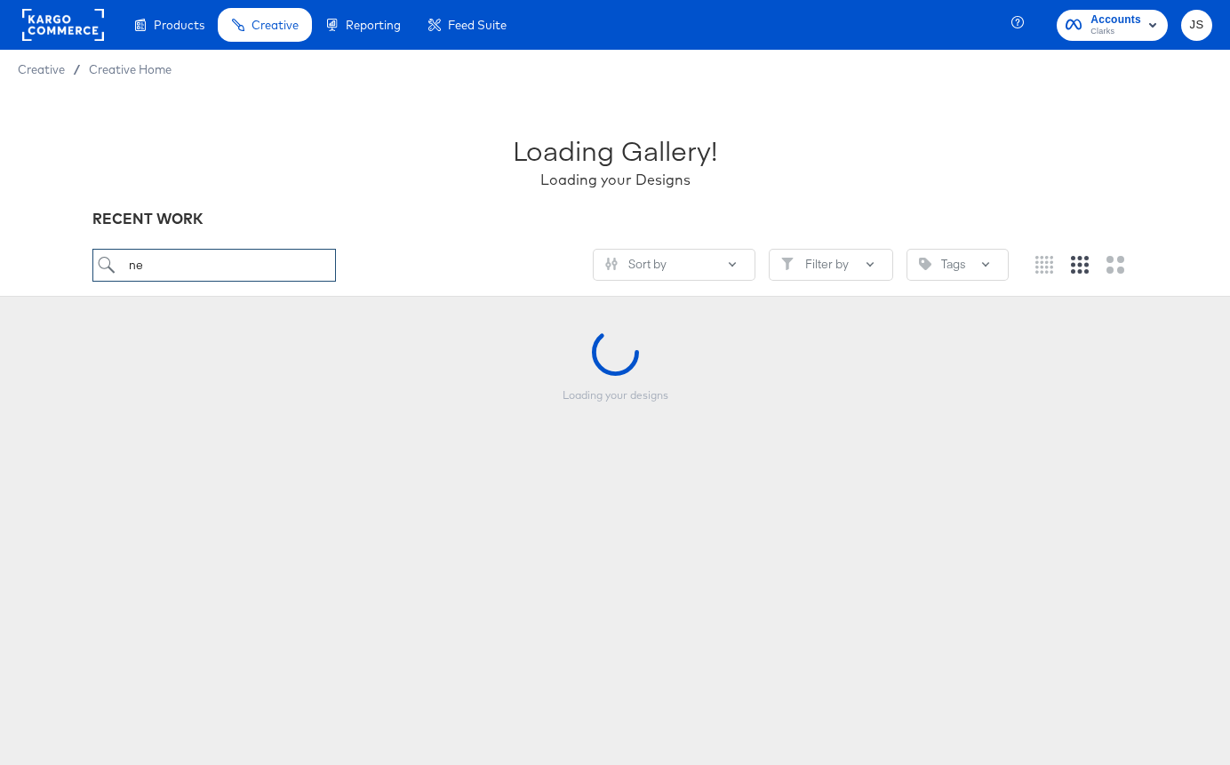
type input "n"
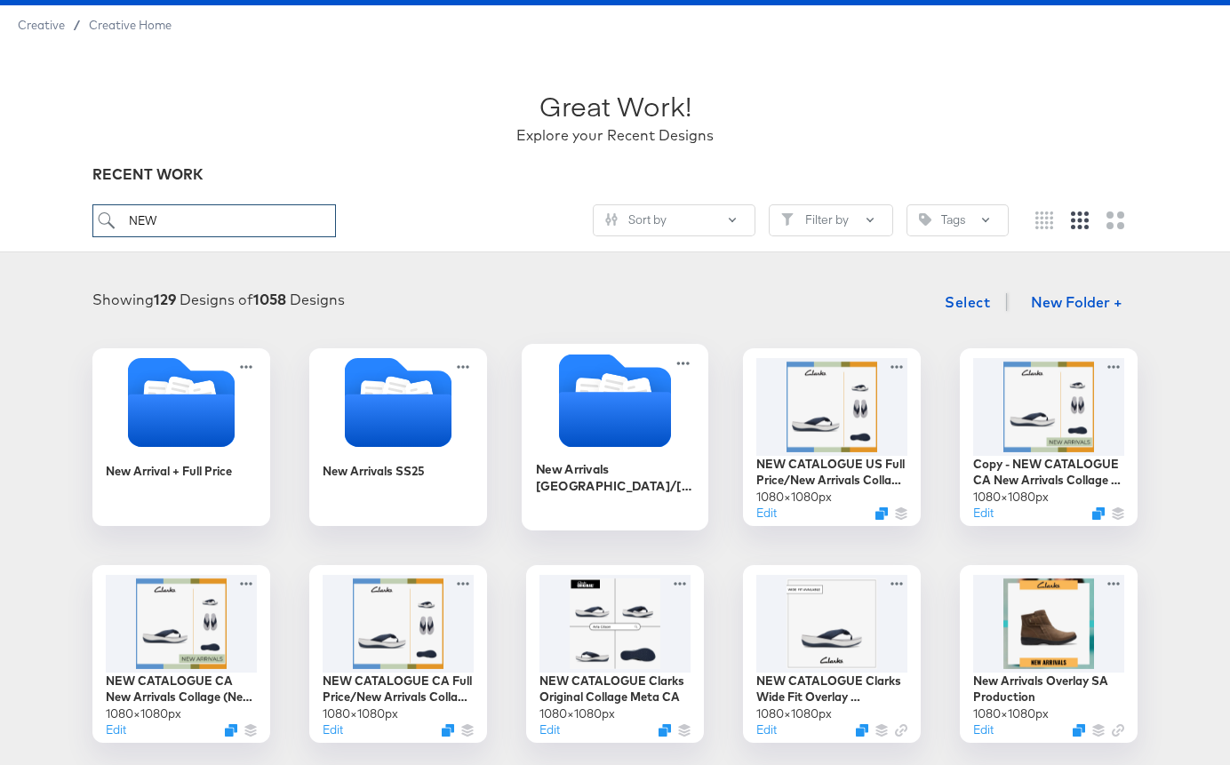
scroll to position [48, 0]
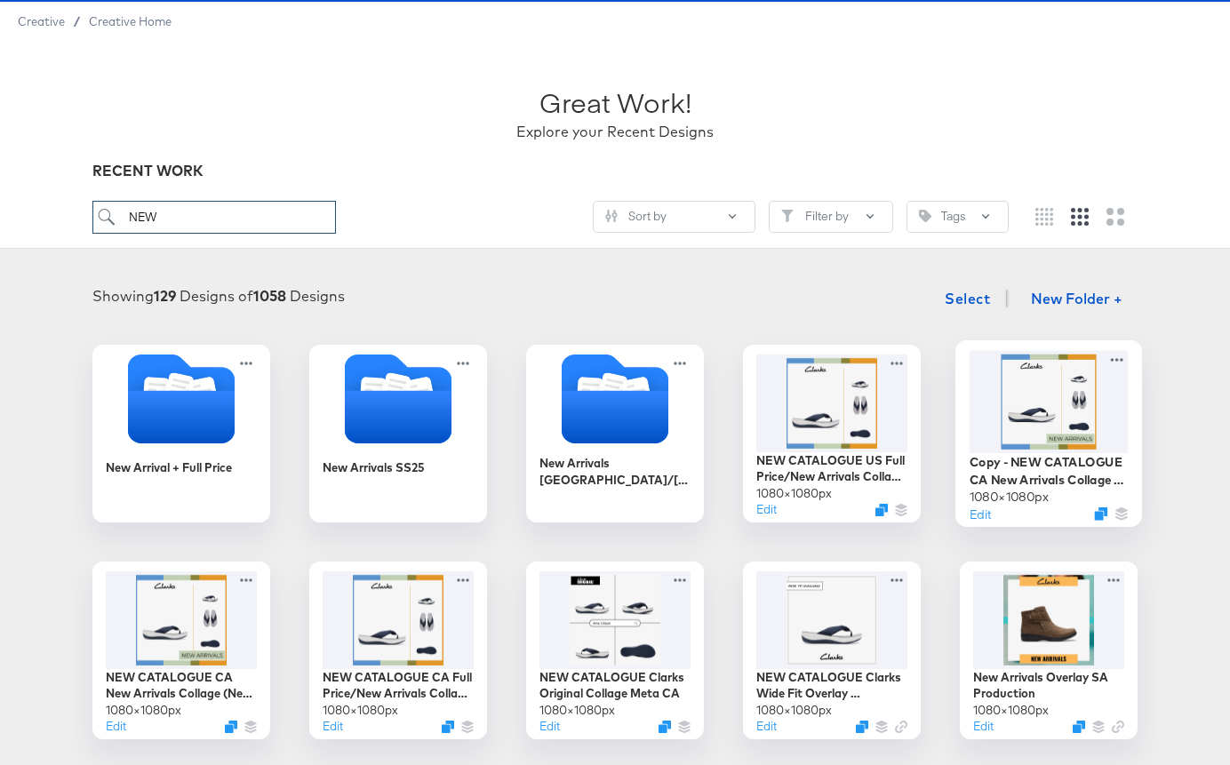
type input "NEW"
click at [1082, 399] on div at bounding box center [1049, 401] width 159 height 102
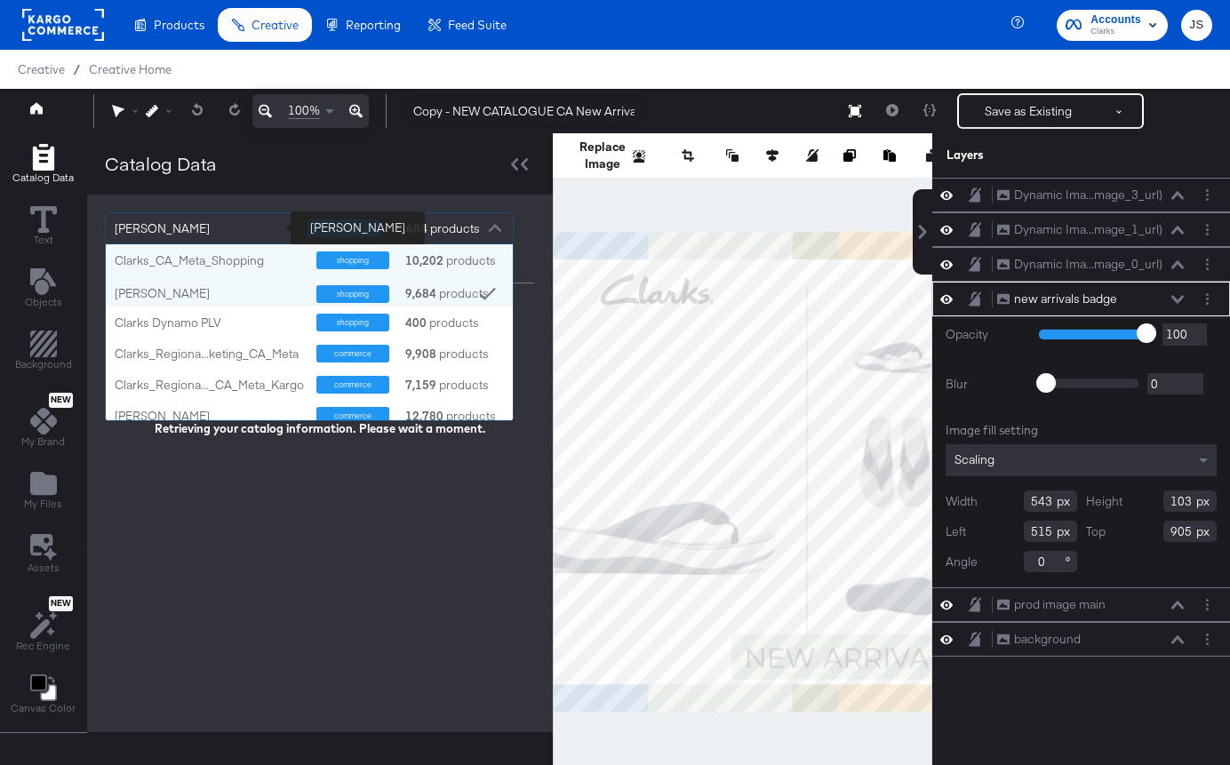
click at [164, 236] on div "[PERSON_NAME]" at bounding box center [205, 228] width 180 height 30
click at [226, 185] on div "Catalog Data" at bounding box center [320, 163] width 466 height 61
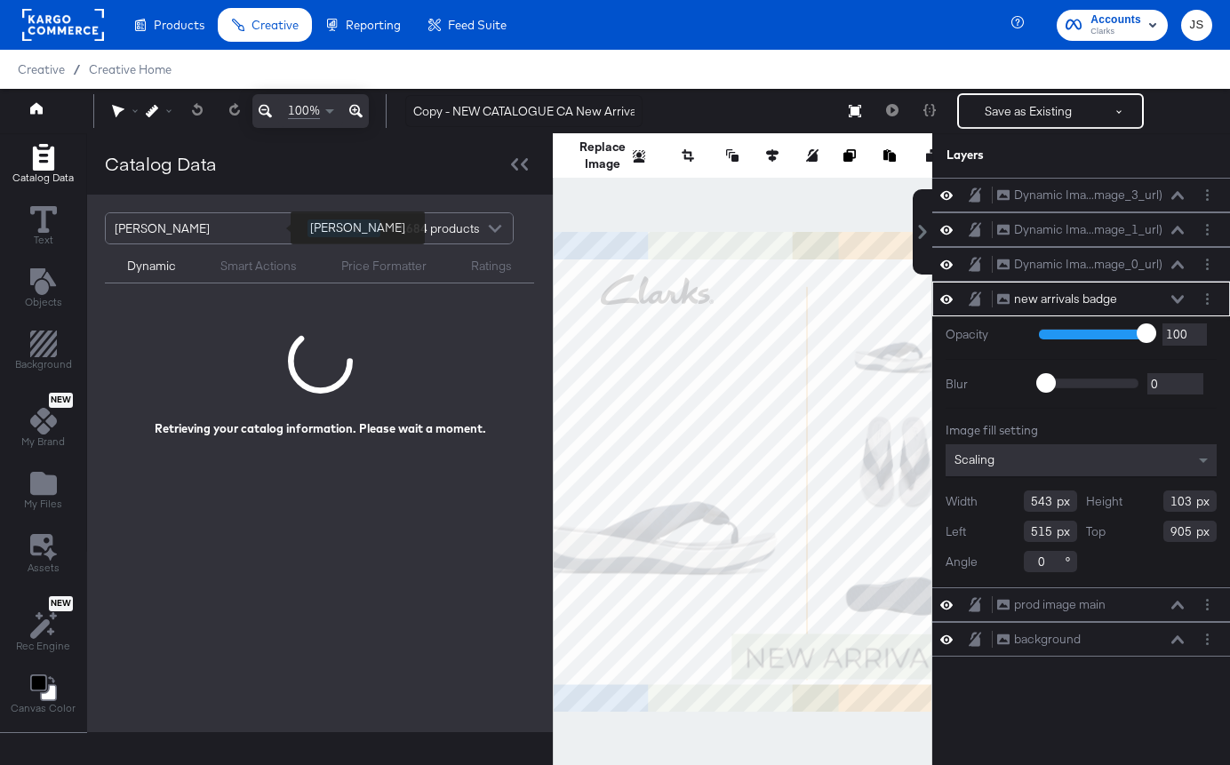
click at [253, 235] on div "[PERSON_NAME]" at bounding box center [205, 228] width 180 height 30
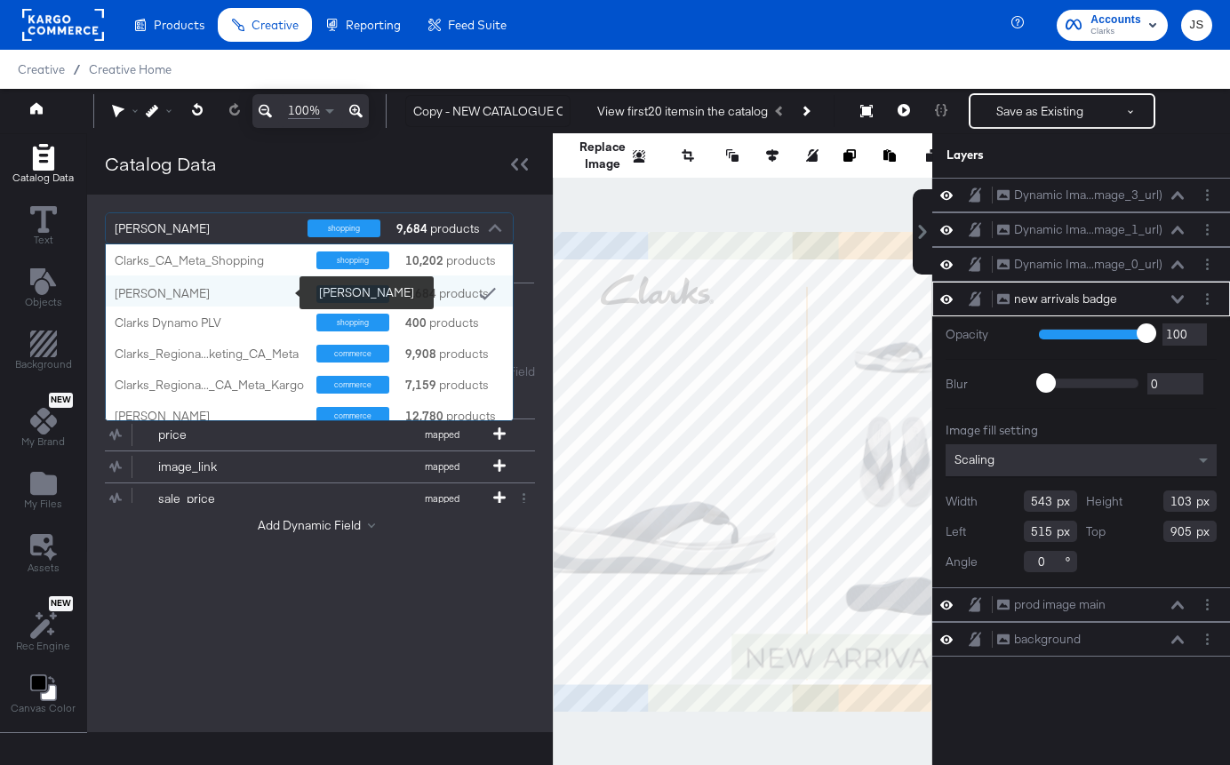
click at [221, 295] on div "[PERSON_NAME]" at bounding box center [209, 293] width 188 height 17
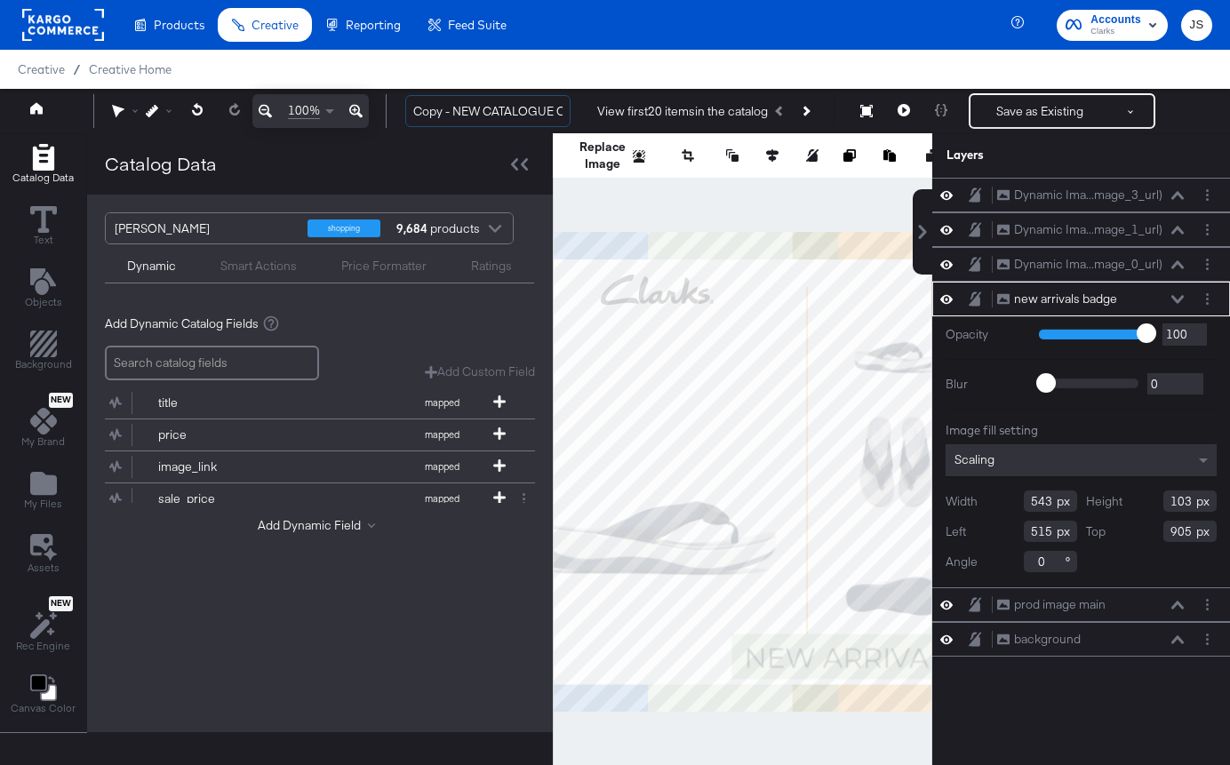
drag, startPoint x: 454, startPoint y: 111, endPoint x: 388, endPoint y: 111, distance: 65.8
click at [388, 111] on div "100% Copy - NEW CATALOGUE CA New Arrivals Collage (New Arrivals Badge) View fir…" at bounding box center [615, 111] width 1230 height 44
click at [518, 109] on input "NEW CATALOGUE CA New Arrivals Collage (New Arrivals Badge)" at bounding box center [487, 111] width 165 height 33
click at [532, 111] on input "NEW CATALOGUE CA New Arrivals Collage (New Arrivals Badge)" at bounding box center [487, 111] width 165 height 33
click at [545, 112] on input "NEW CATALOGUE US New Arrivals Collage (New Arrivals Badge)" at bounding box center [487, 111] width 165 height 33
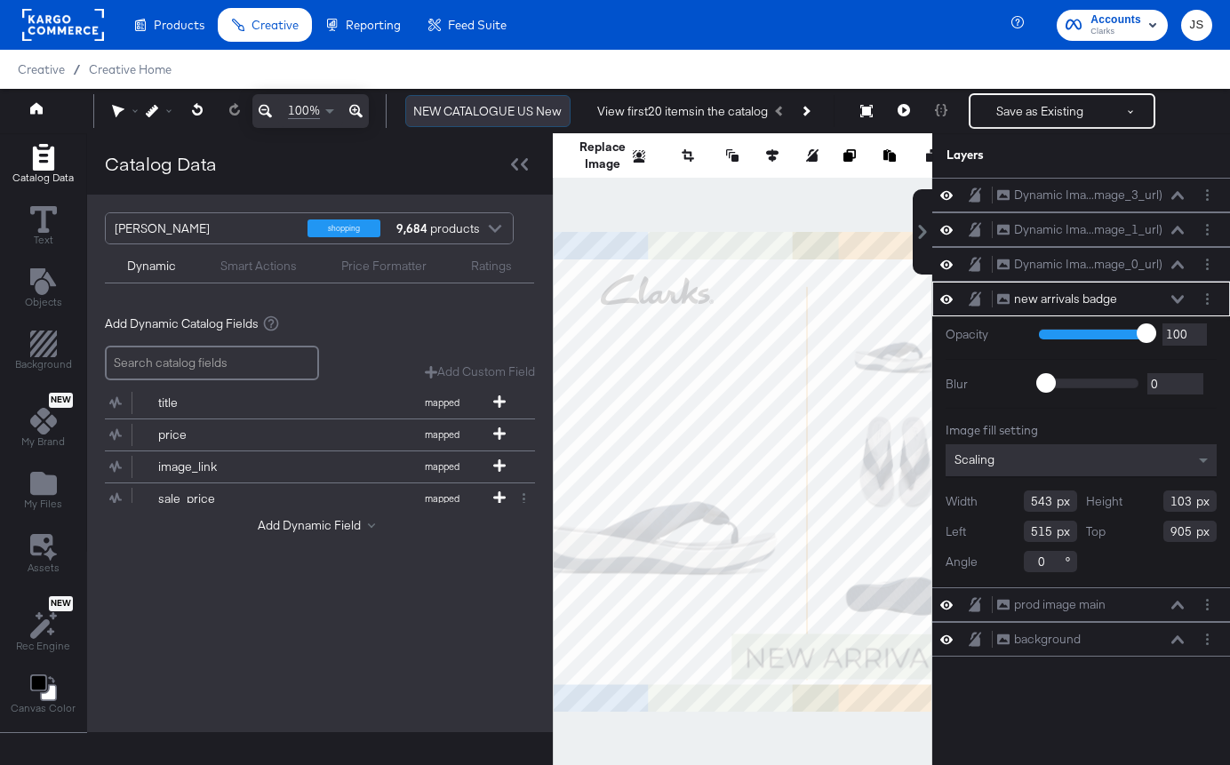
click at [545, 112] on input "NEW CATALOGUE US New Arrivals Collage (New Arrivals Badge)" at bounding box center [487, 111] width 165 height 33
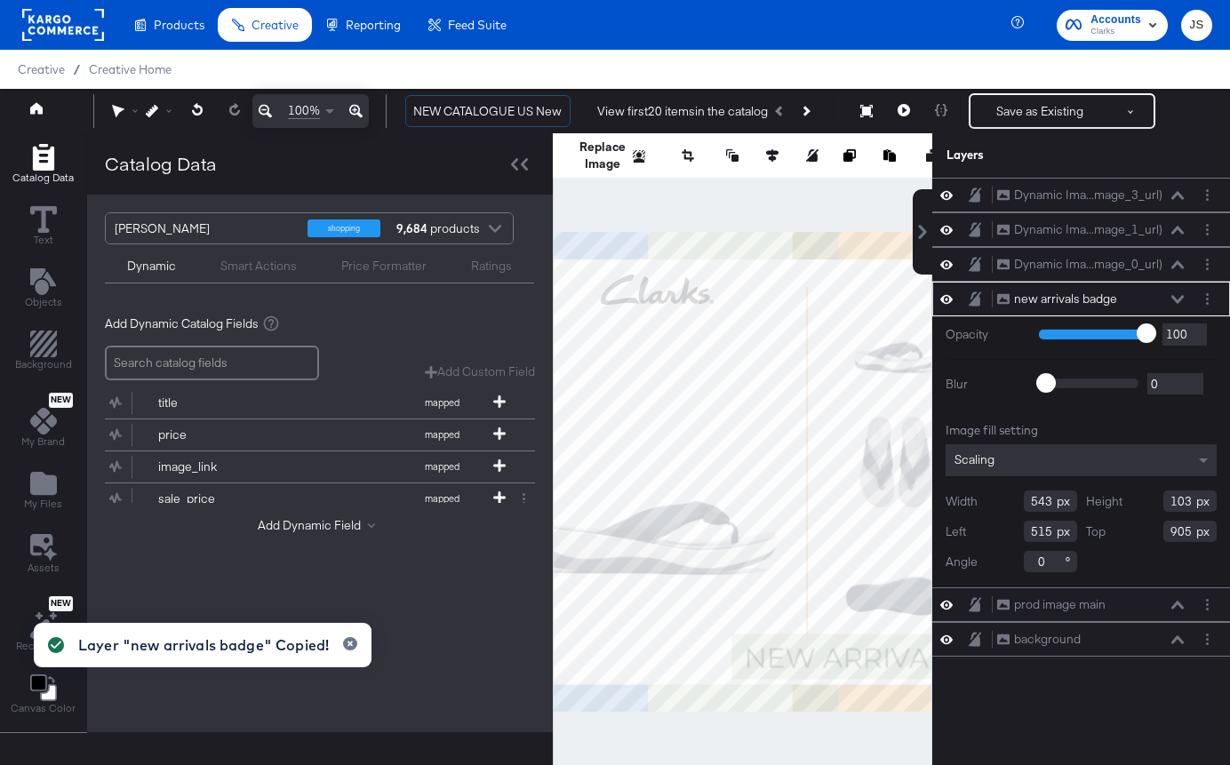
type input "NEW CATALOGUE US New Arrivals Collage (New Arrivals Badge)"
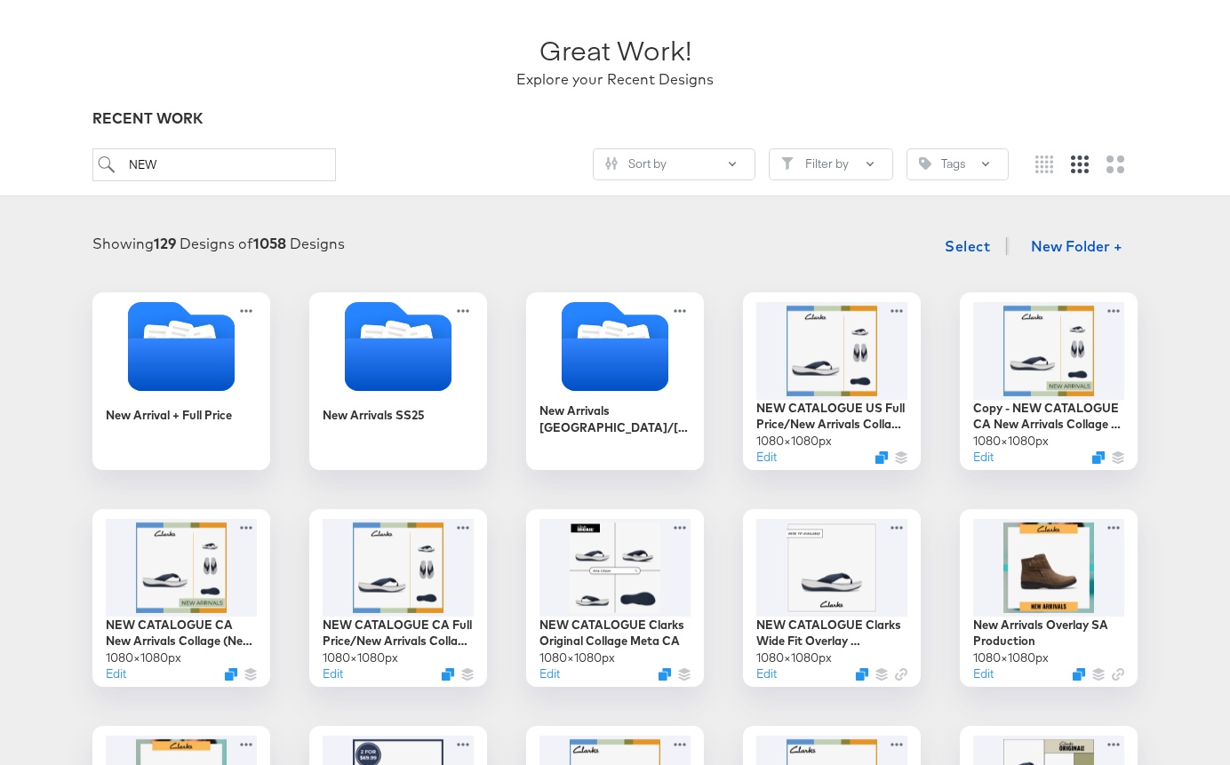
scroll to position [112, 0]
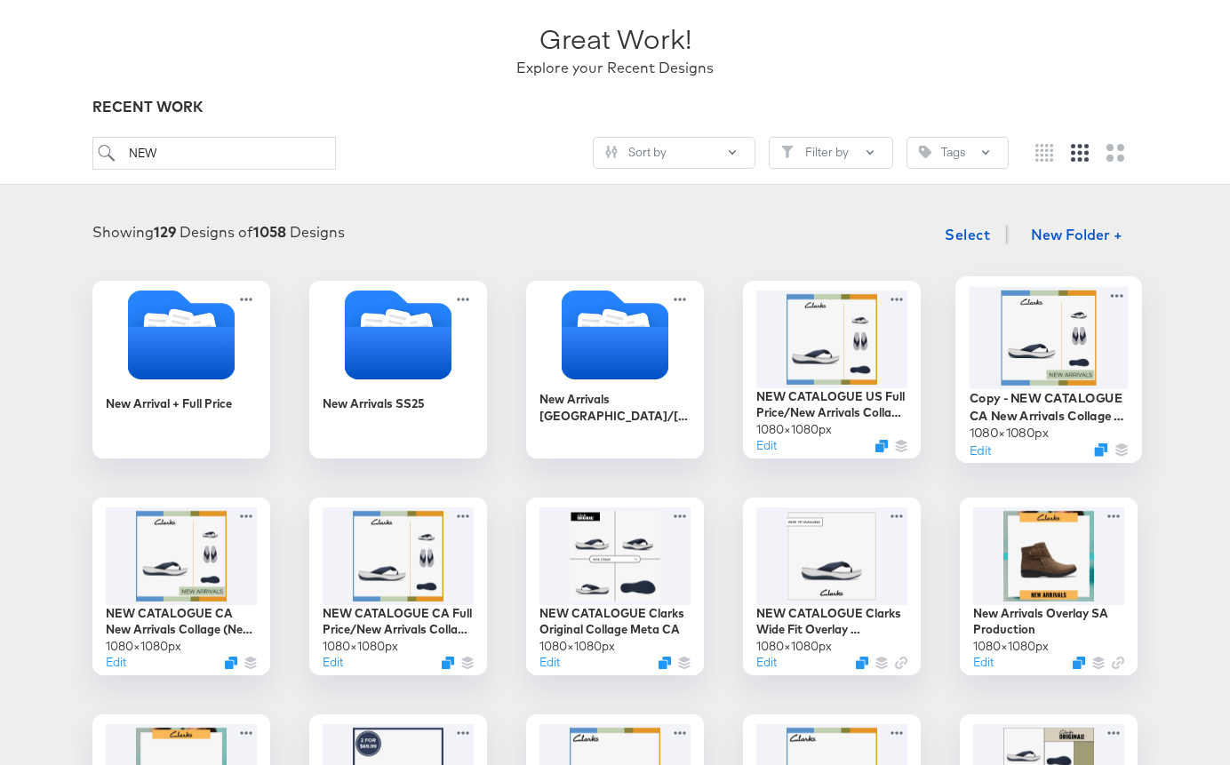
click at [1036, 326] on div at bounding box center [1049, 337] width 159 height 102
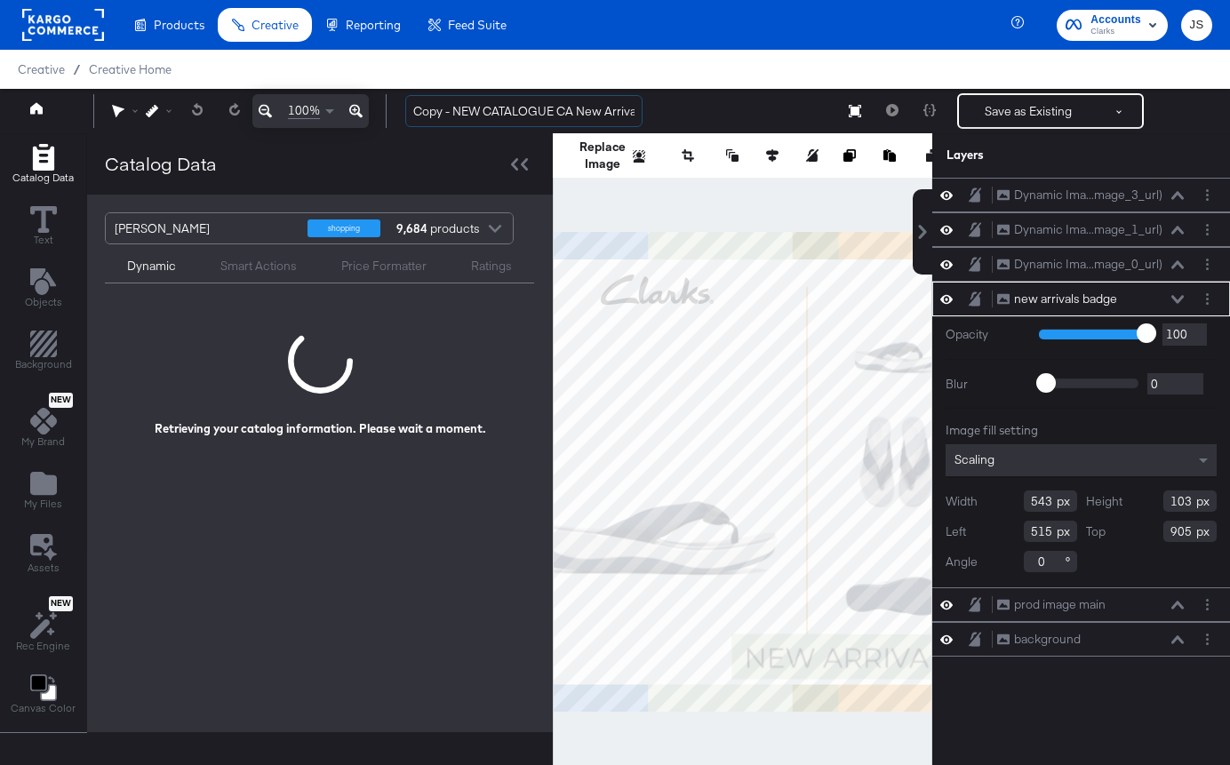
drag, startPoint x: 452, startPoint y: 114, endPoint x: 403, endPoint y: 111, distance: 49.0
click at [403, 111] on div "Copy - NEW CATALOGUE CA New Arrivals Collage (New Arrivals Badge) Save as Exist…" at bounding box center [801, 111] width 821 height 36
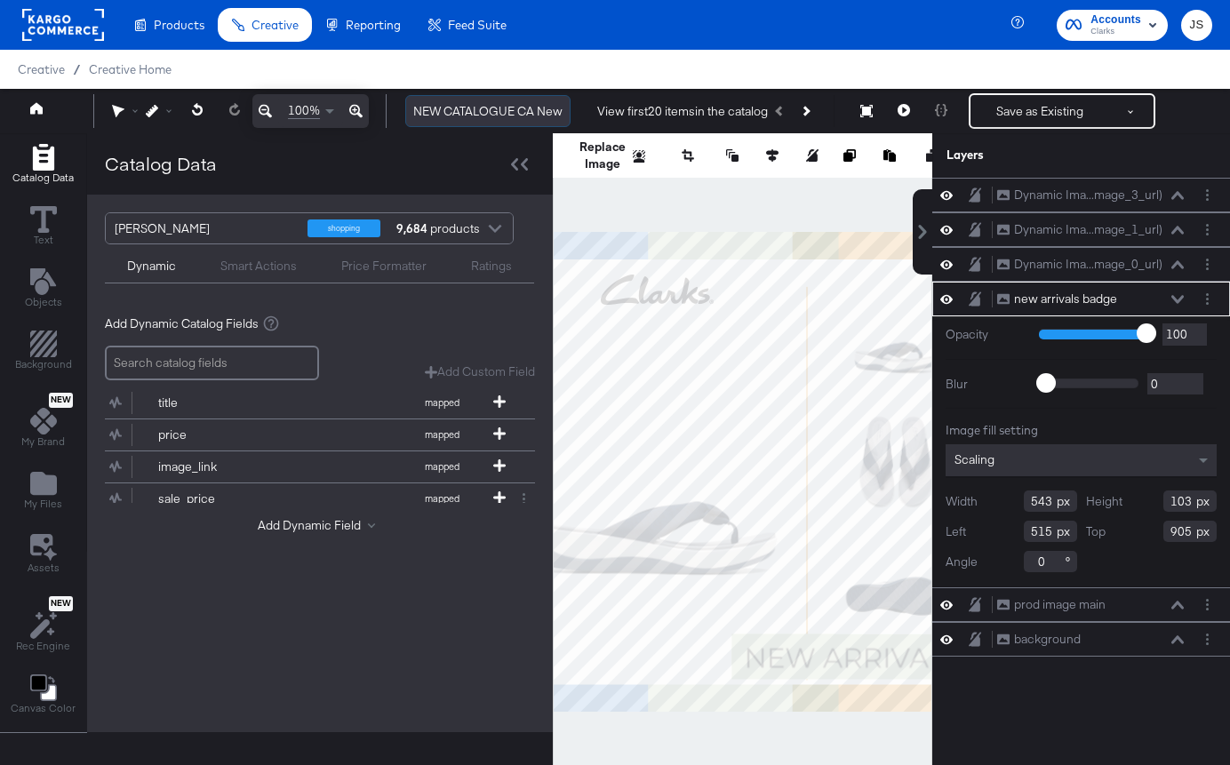
click at [533, 105] on input "NEW CATALOGUE CA New Arrivals Collage (New Arrivals Badge)" at bounding box center [487, 111] width 165 height 33
click at [547, 108] on input "NEW CATALOGUE US New Arrivals Collage (New Arrivals Badge)" at bounding box center [487, 111] width 165 height 33
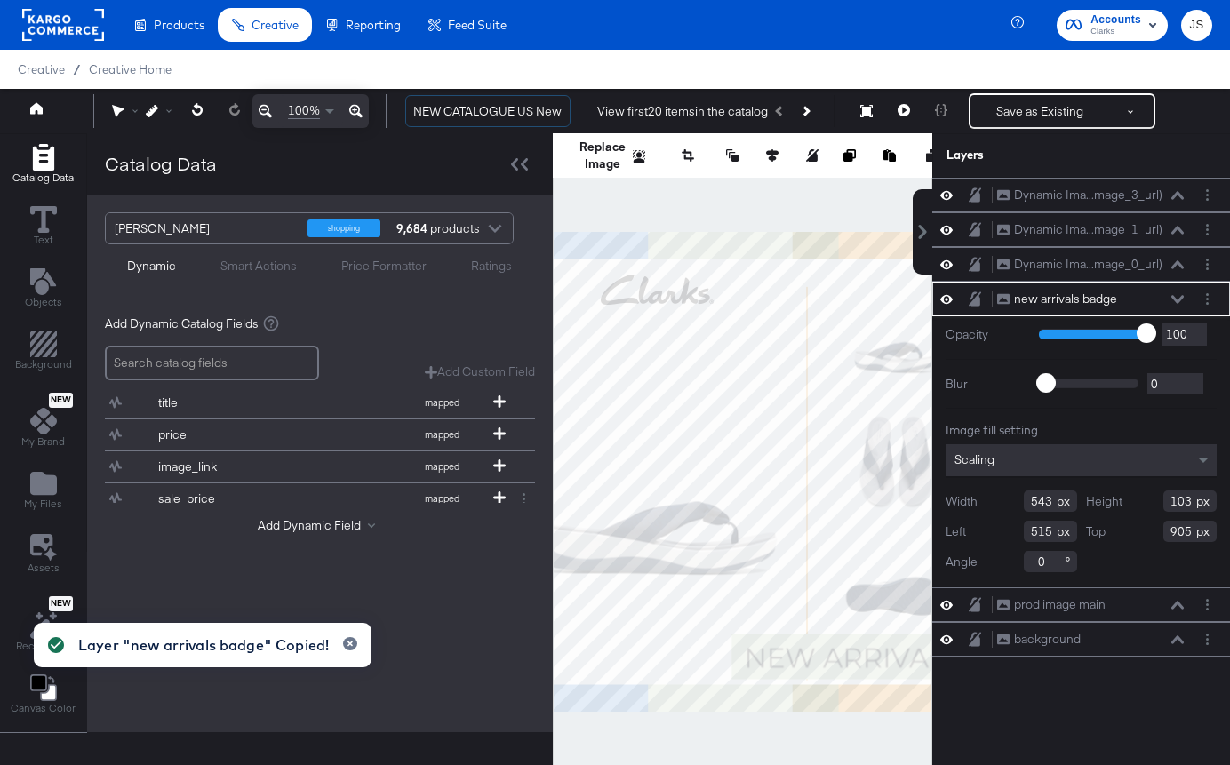
type input "NEW CATALOGUE US New Arrivals Collage (New Arrivals Badge)"
click at [538, 113] on input "NEW CATALOGUE US New Arrivals Collage (New Arrivals Badge)" at bounding box center [487, 111] width 165 height 33
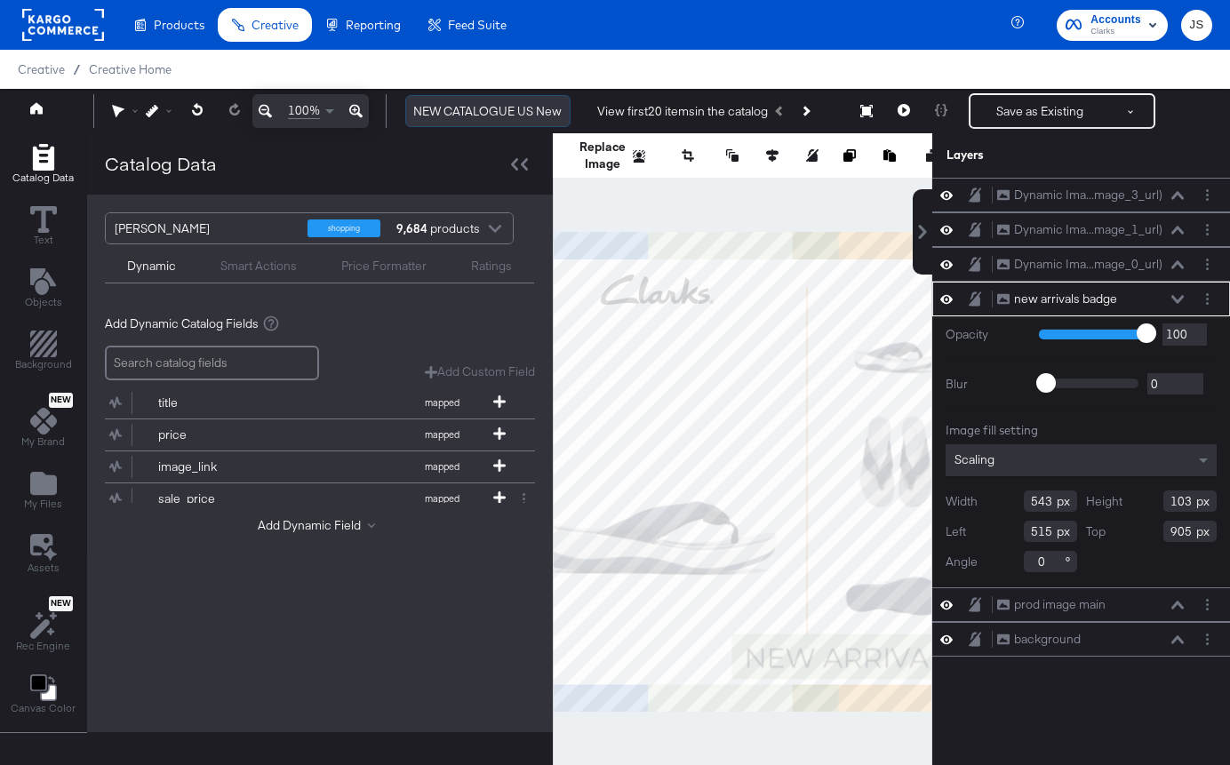
drag, startPoint x: 560, startPoint y: 108, endPoint x: 406, endPoint y: 108, distance: 153.7
click at [406, 108] on input "NEW CATALOGUE US New Arrivals Collage (New Arrivals Badge)" at bounding box center [487, 111] width 165 height 33
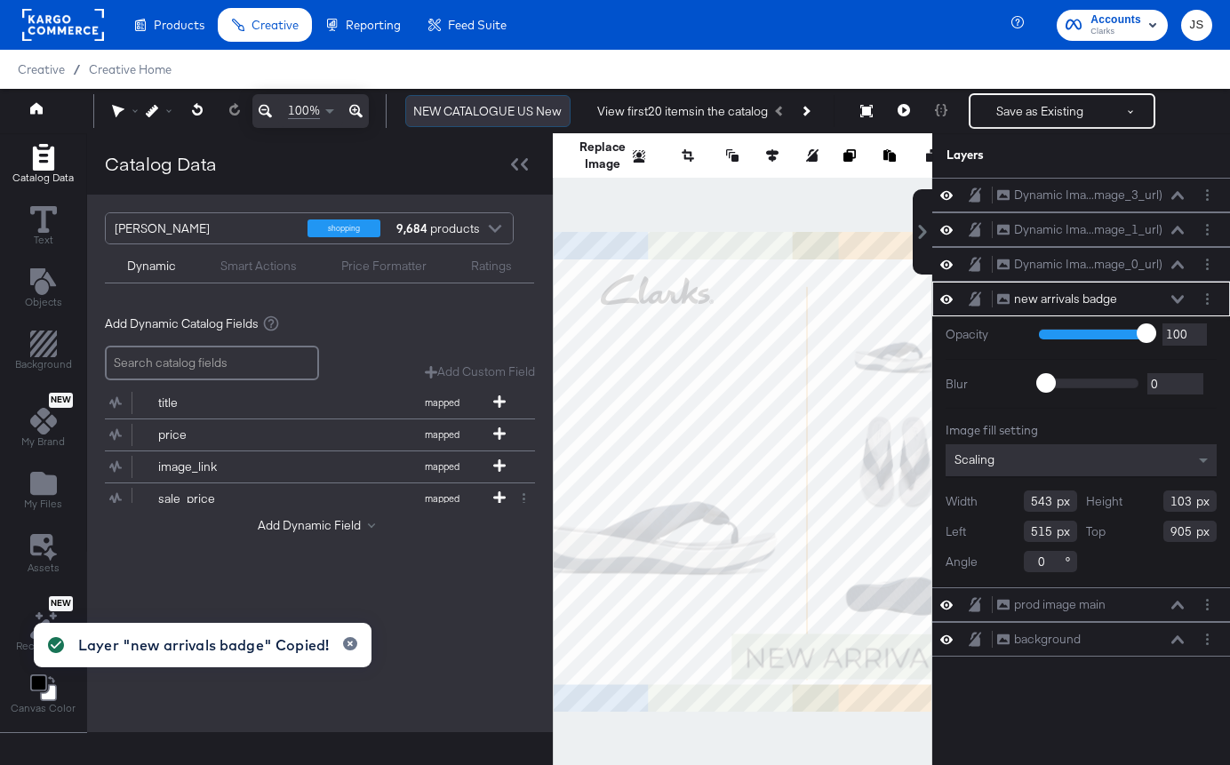
click at [523, 111] on input "NEW CATALOGUE US New Arrivals Collage (New Arrivals Badge)" at bounding box center [487, 111] width 165 height 33
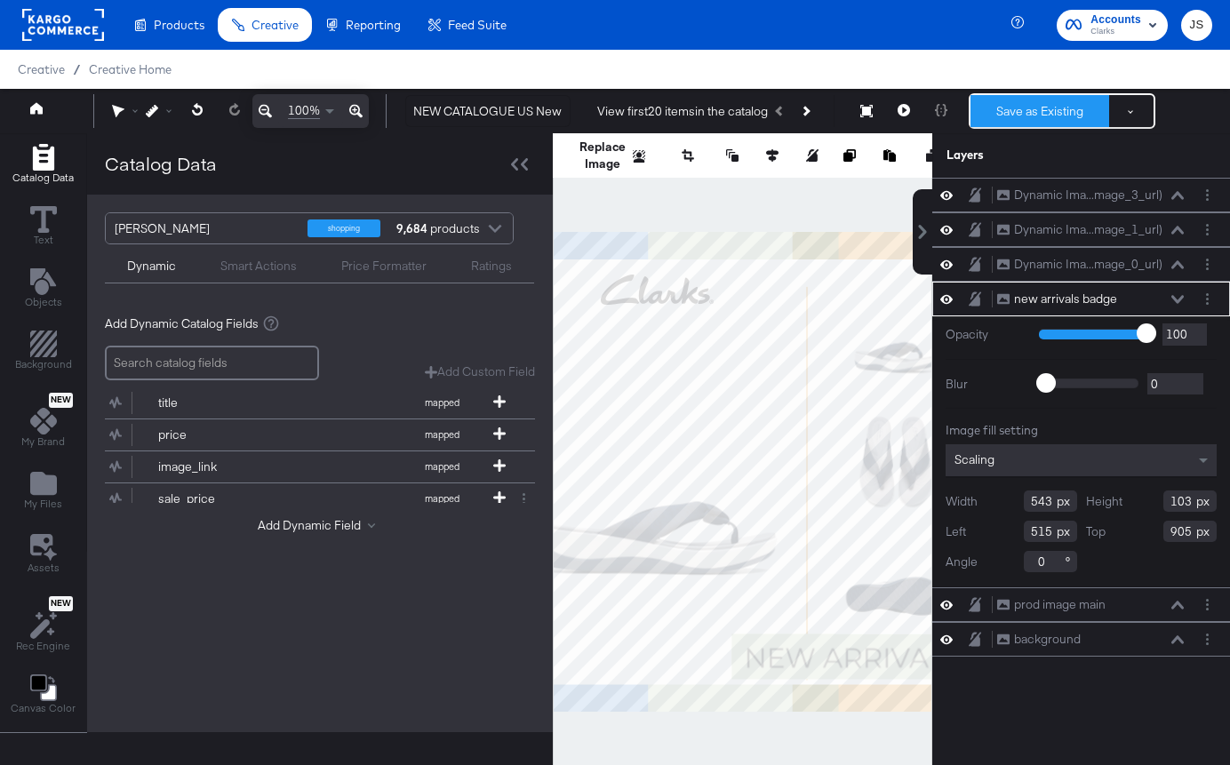
click at [1066, 104] on button "Save as Existing" at bounding box center [1039, 111] width 139 height 32
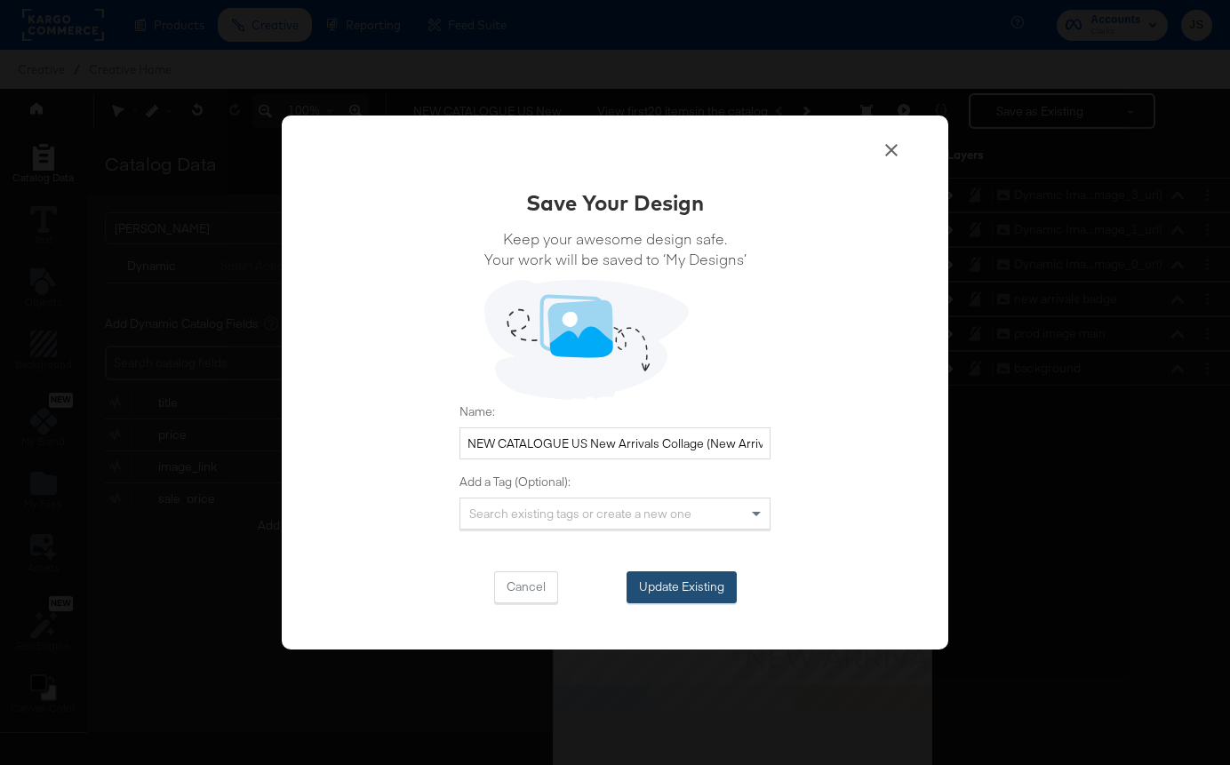
click at [710, 582] on button "Update Existing" at bounding box center [682, 587] width 110 height 32
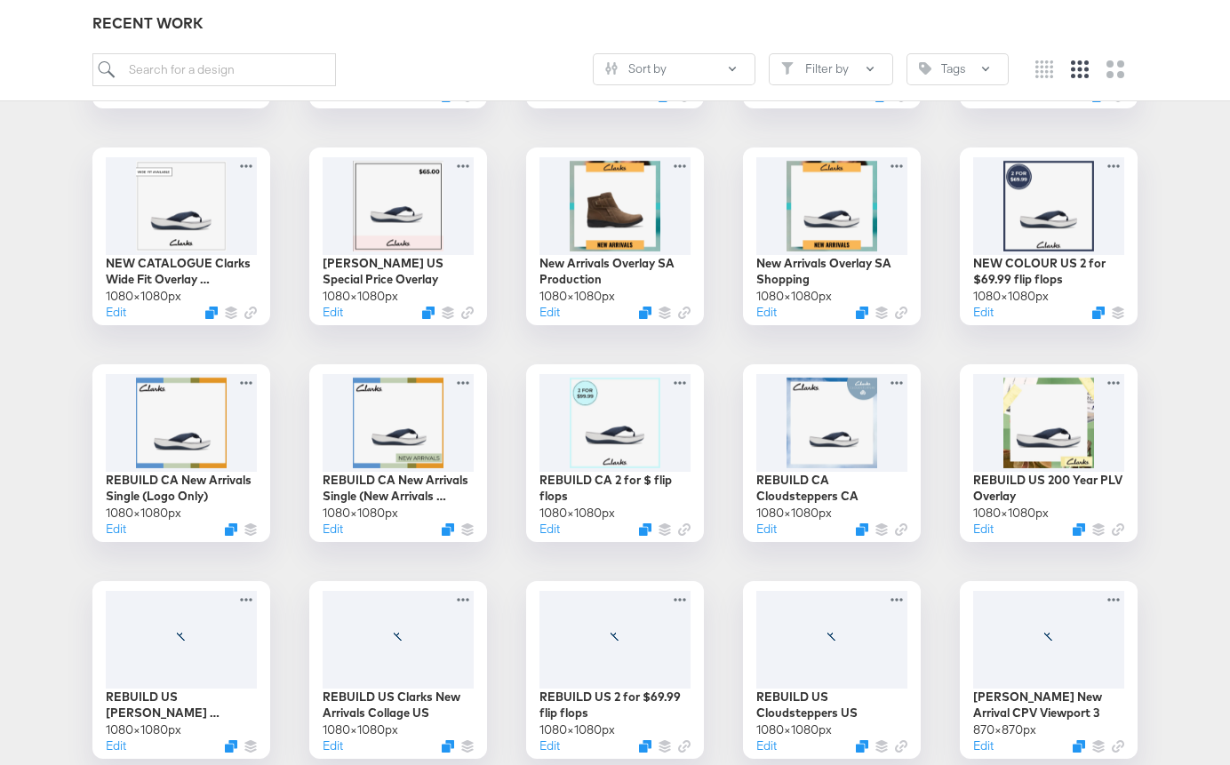
scroll to position [2721, 0]
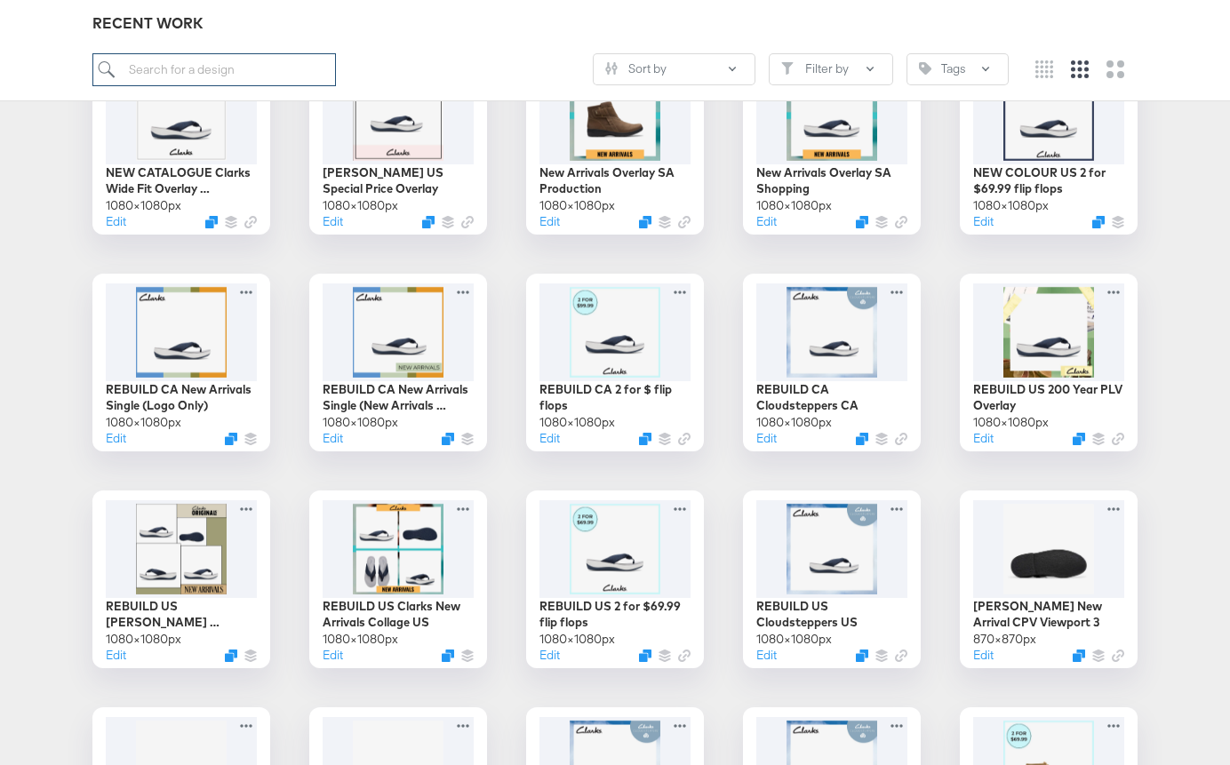
click at [232, 75] on input "search" at bounding box center [214, 69] width 244 height 33
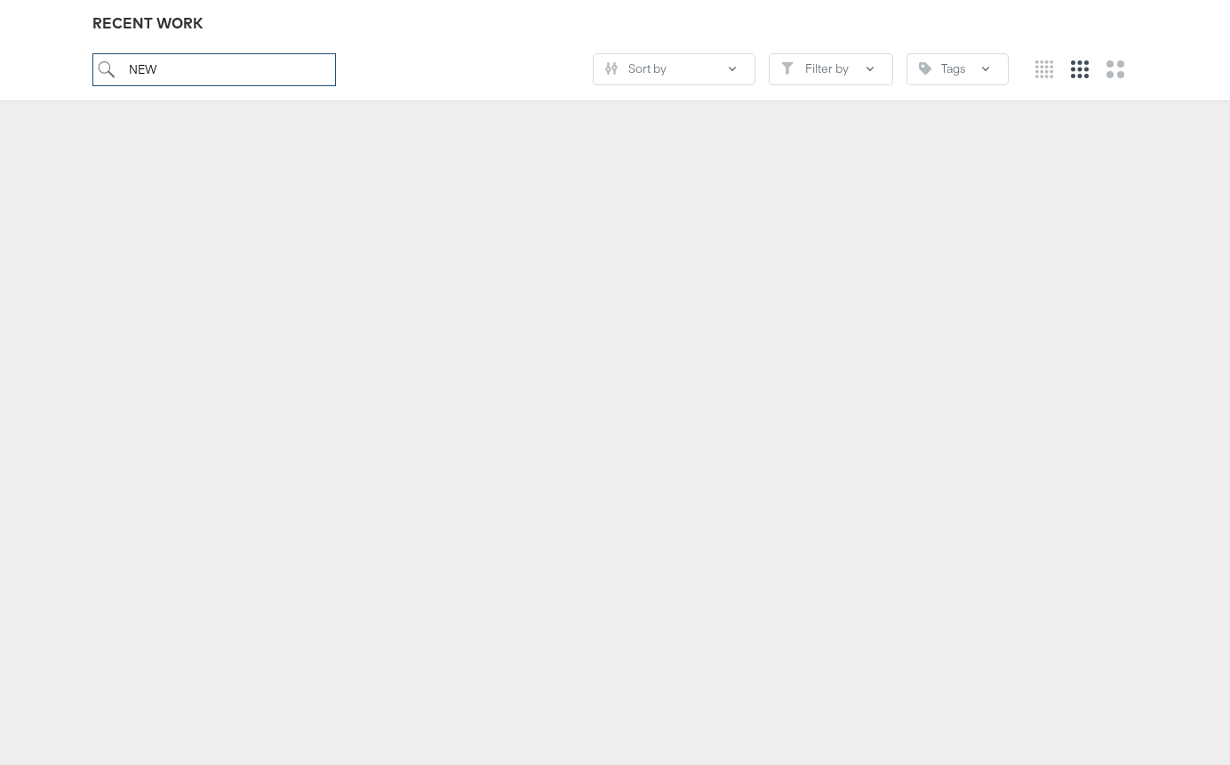
scroll to position [196, 0]
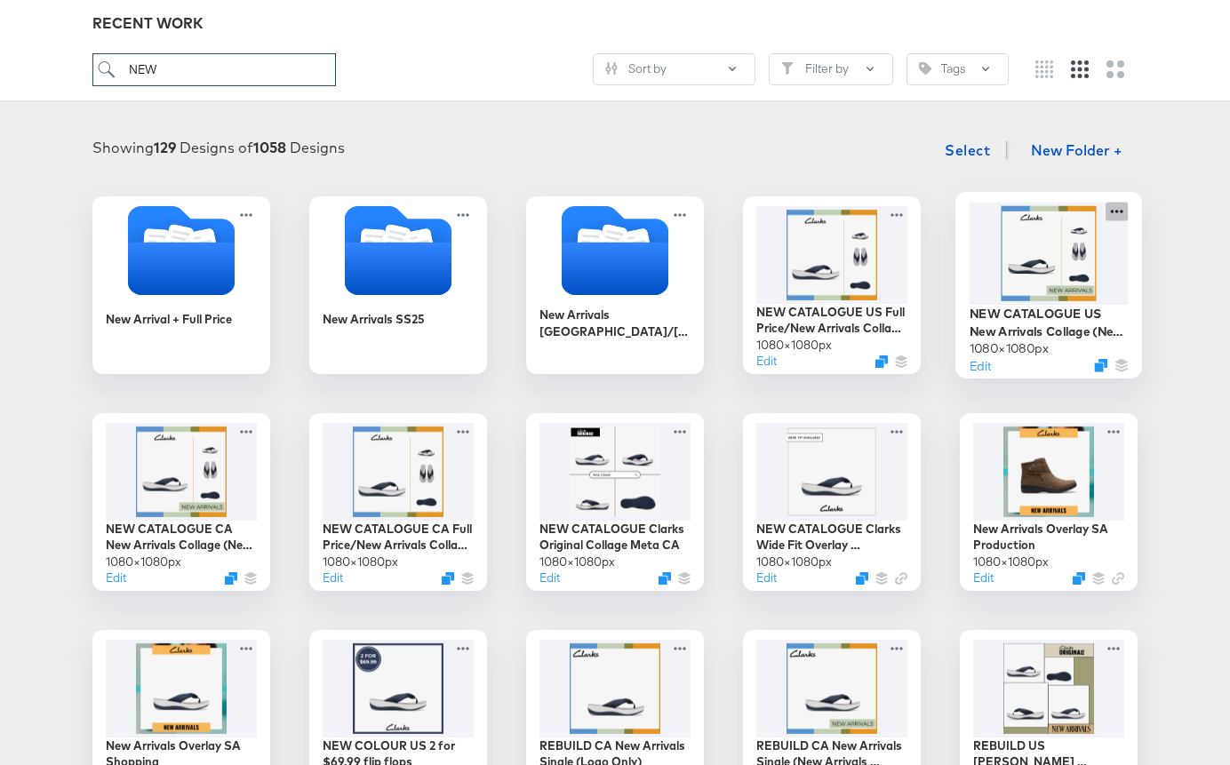
click at [1113, 208] on icon at bounding box center [1117, 211] width 22 height 19
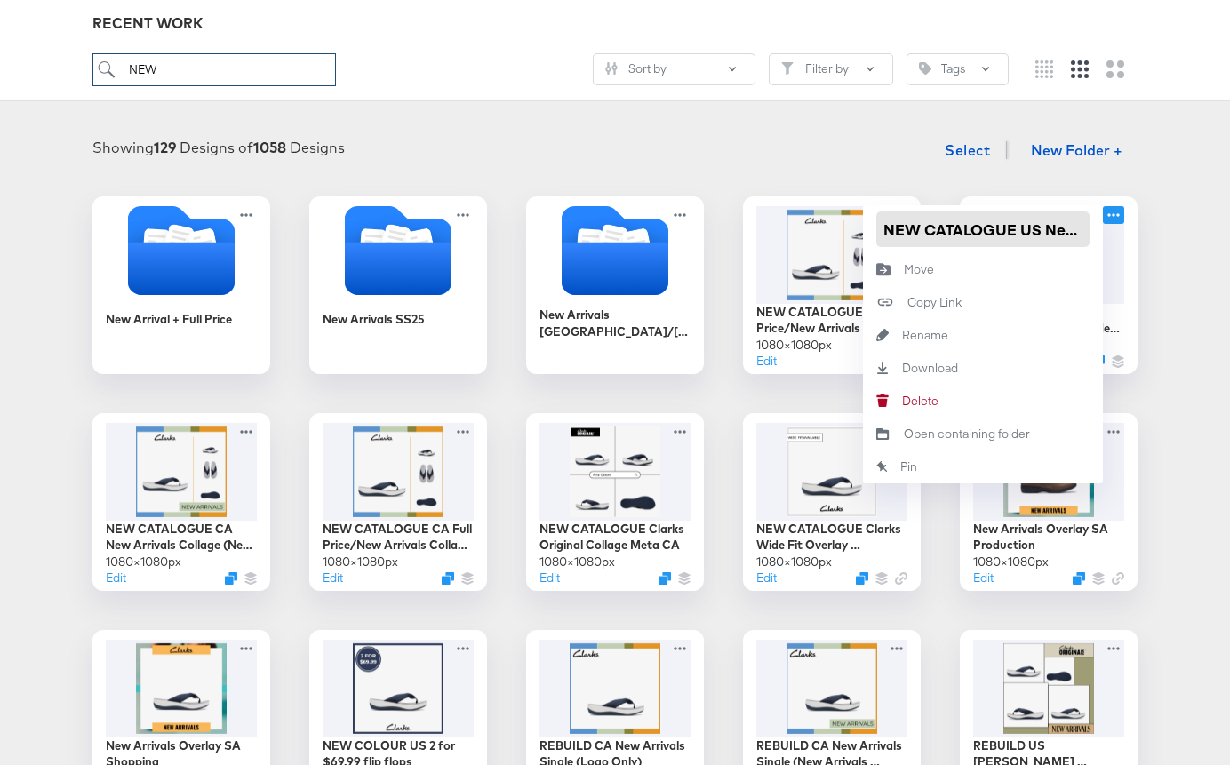
type input "NEW"
click at [1051, 235] on input "NEW CATALOGUE US New Arrivals Collage (New Arrivals Badge)" at bounding box center [982, 230] width 213 height 36
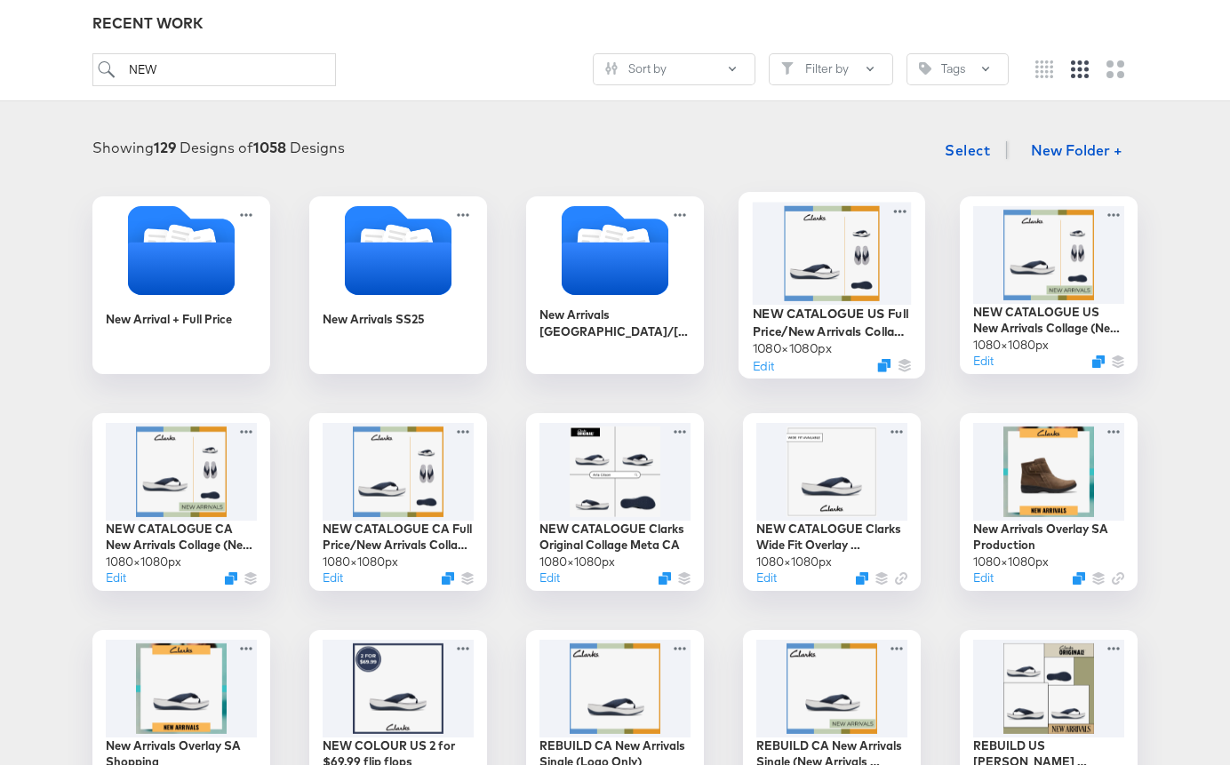
click at [848, 239] on div at bounding box center [832, 253] width 159 height 102
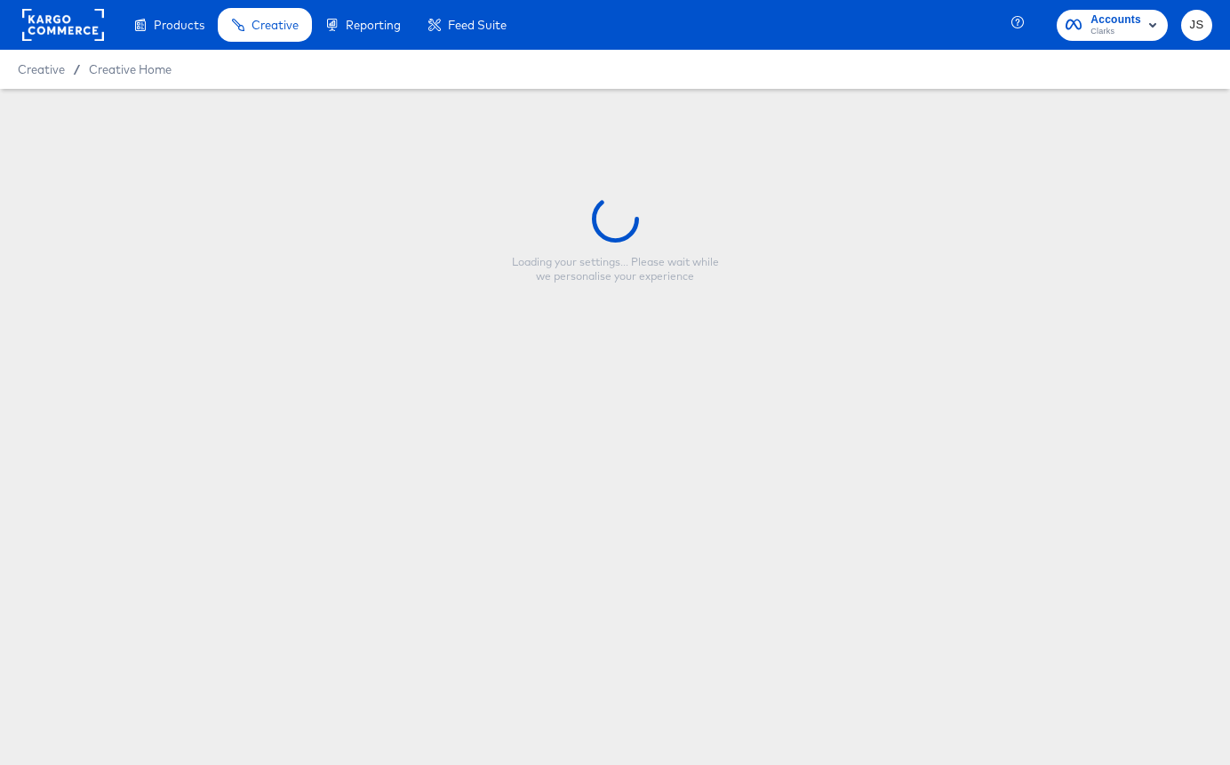
type input "NEW CATALOGUE US Full Price/New Arrivals Collage SS25"
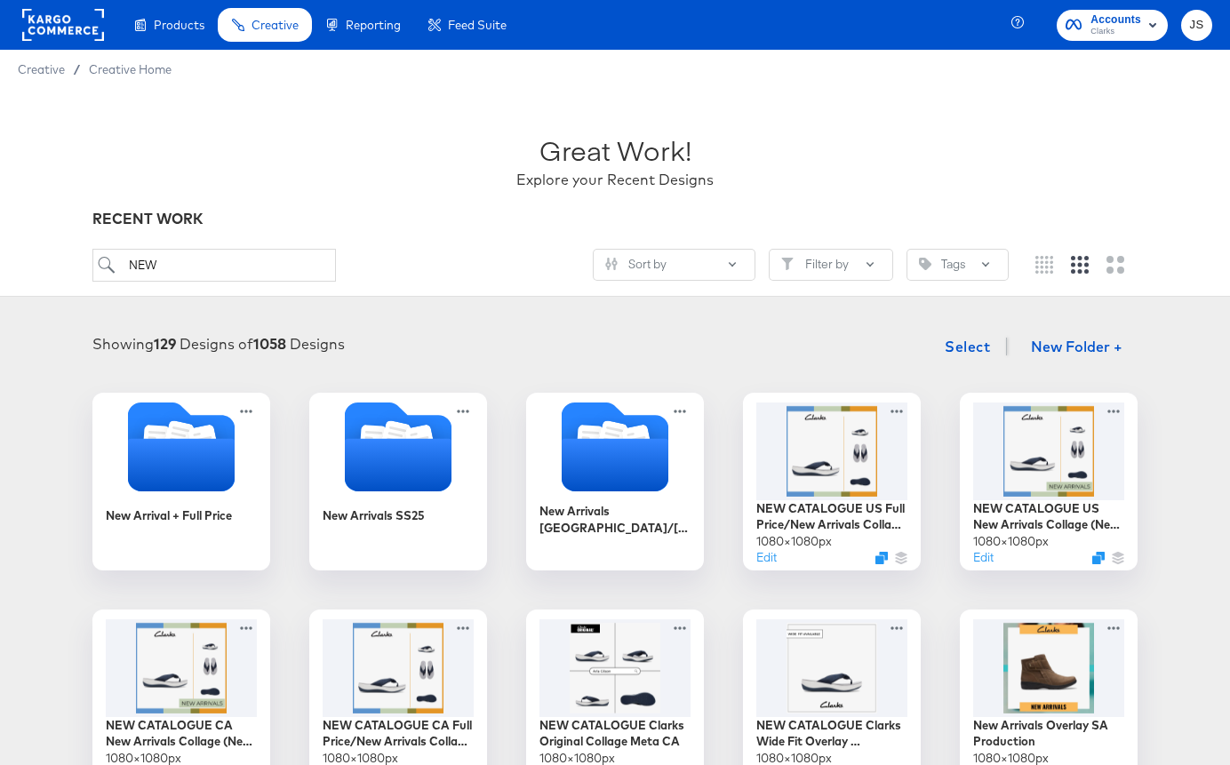
scroll to position [16, 0]
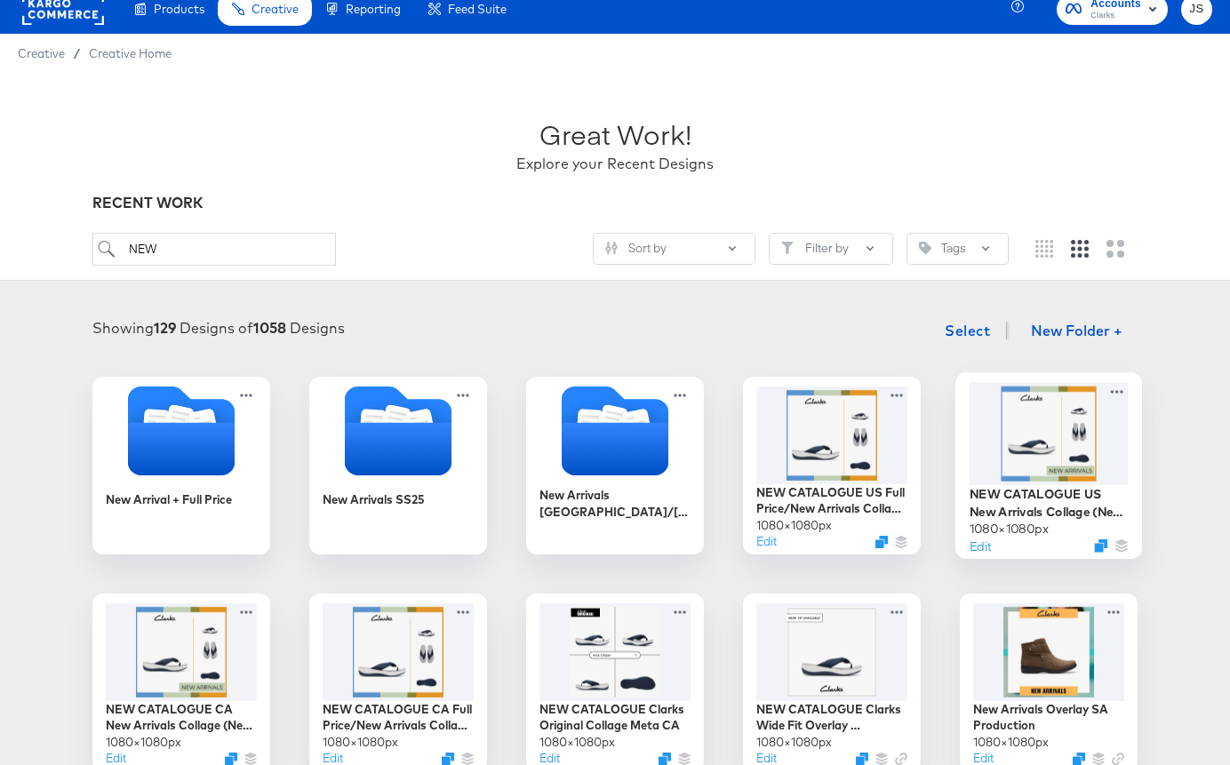
click at [1016, 451] on div at bounding box center [1049, 433] width 159 height 102
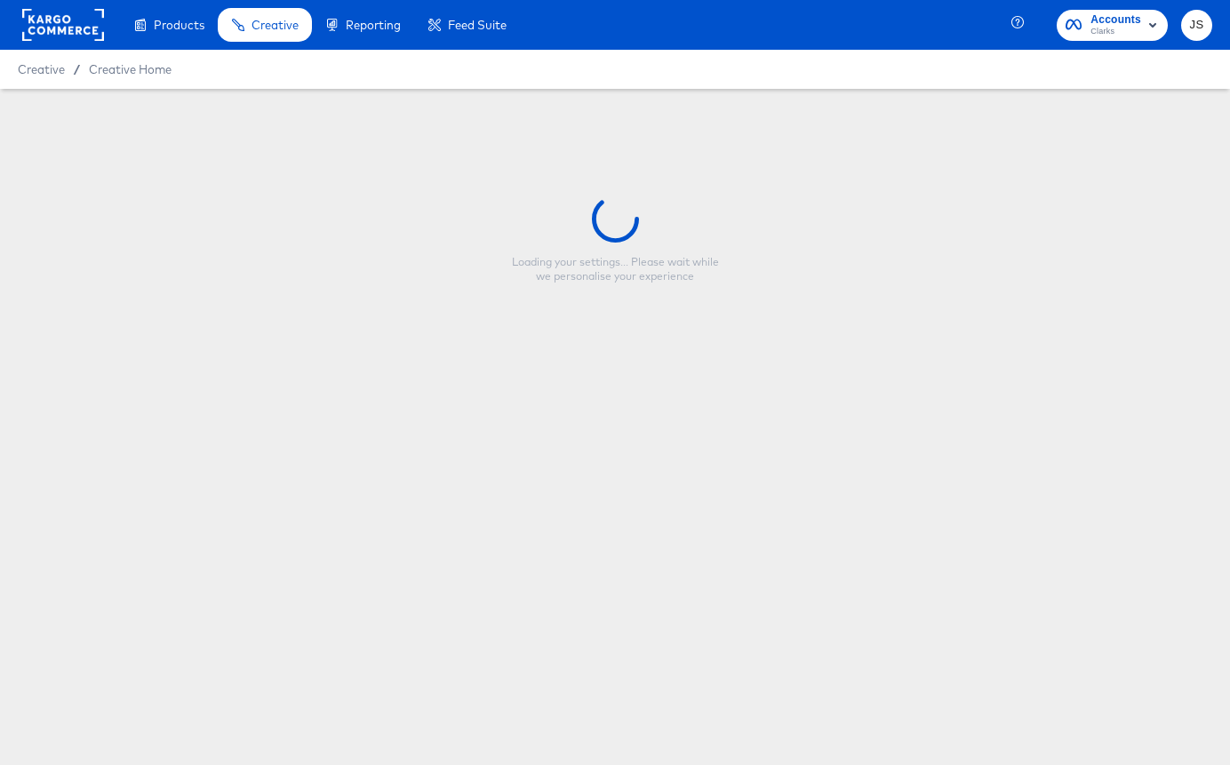
type input "NEW CATALOGUE US New Arrivals Collage (New Arrivals Badge)"
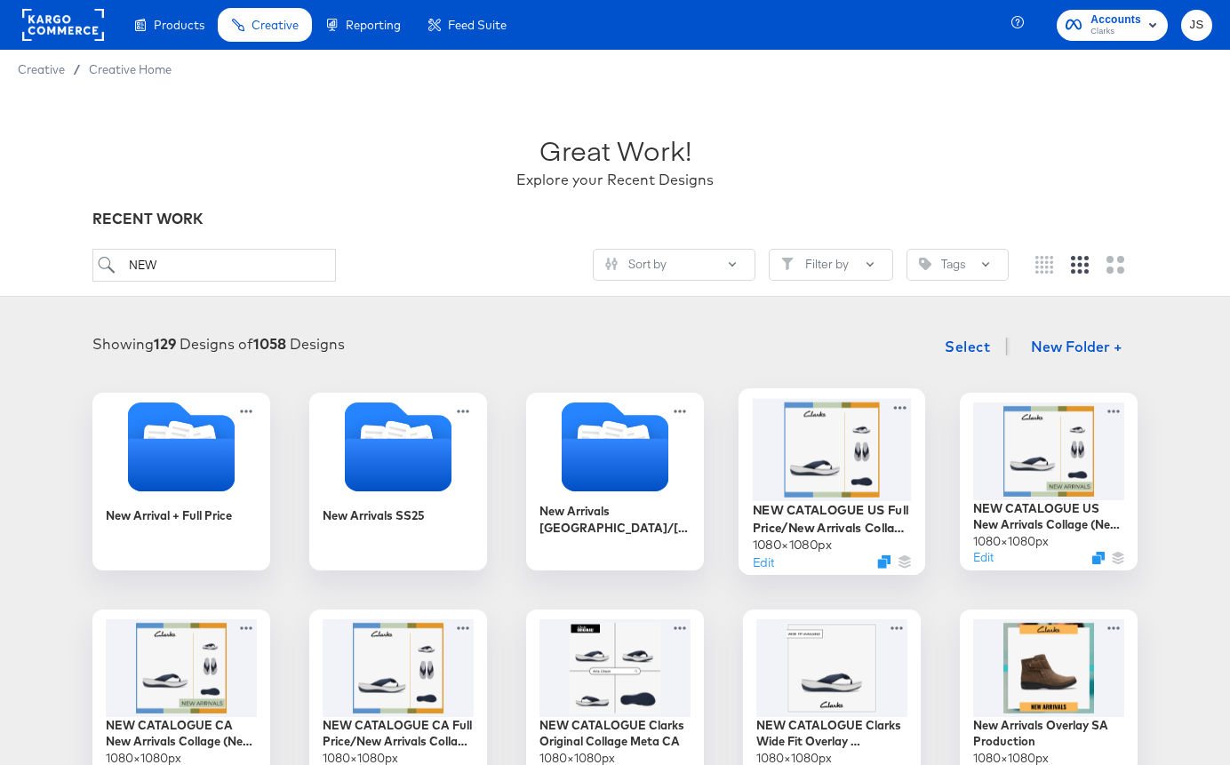
click at [789, 442] on div at bounding box center [832, 449] width 159 height 102
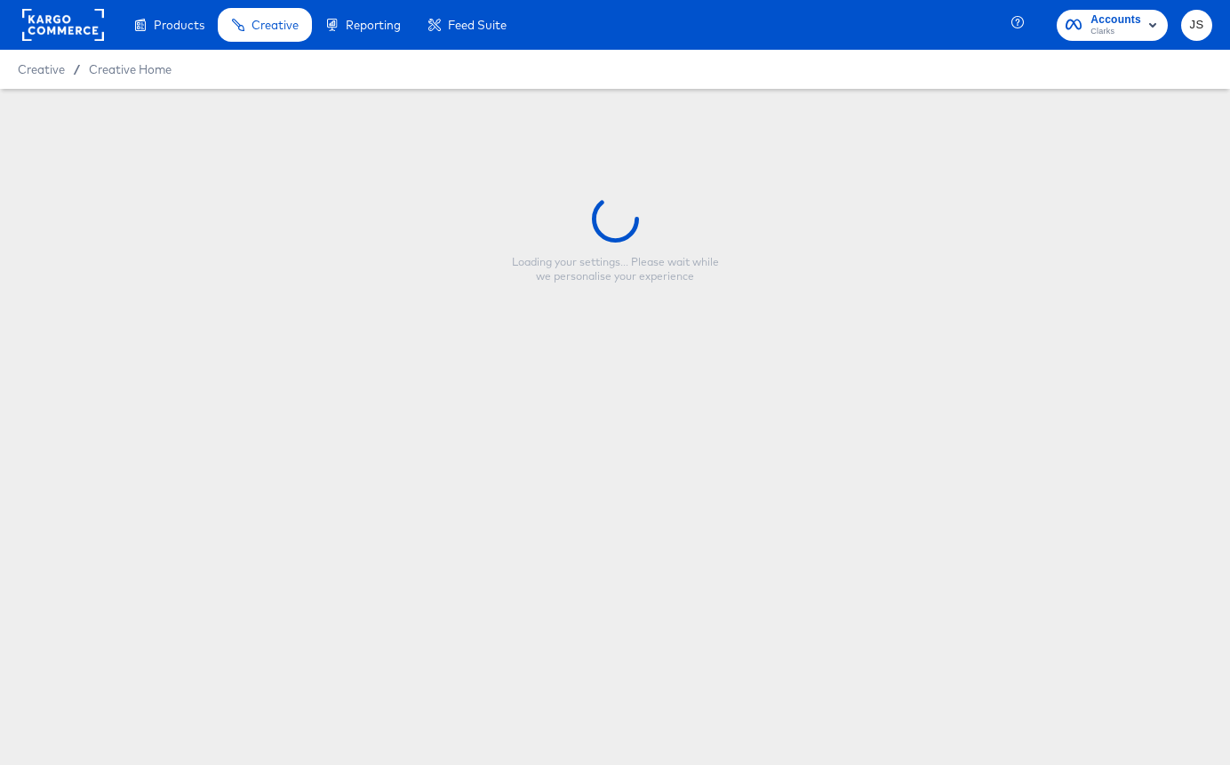
type input "NEW CATALOGUE US Full Price/New Arrivals Collage SS25"
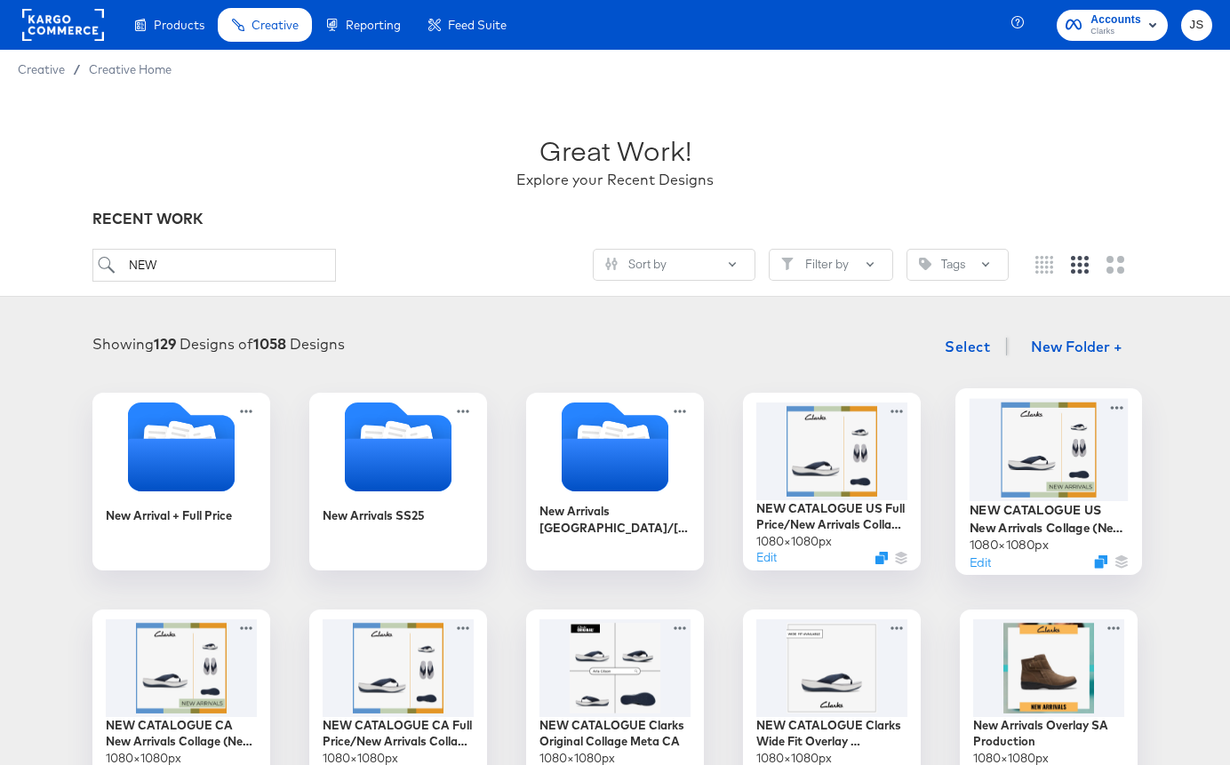
click at [1025, 476] on div at bounding box center [1049, 449] width 159 height 102
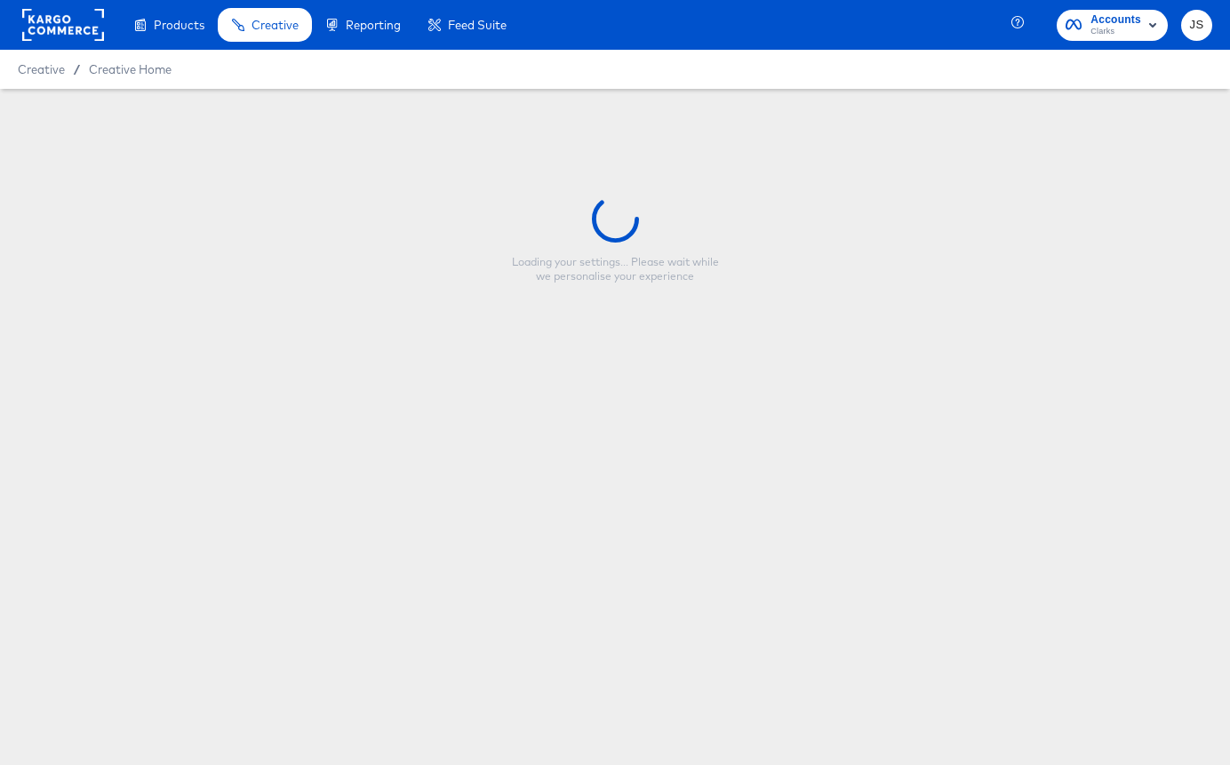
type input "NEW CATALOGUE US New Arrivals Collage (New Arrivals Badge)"
